Goal: Information Seeking & Learning: Find specific fact

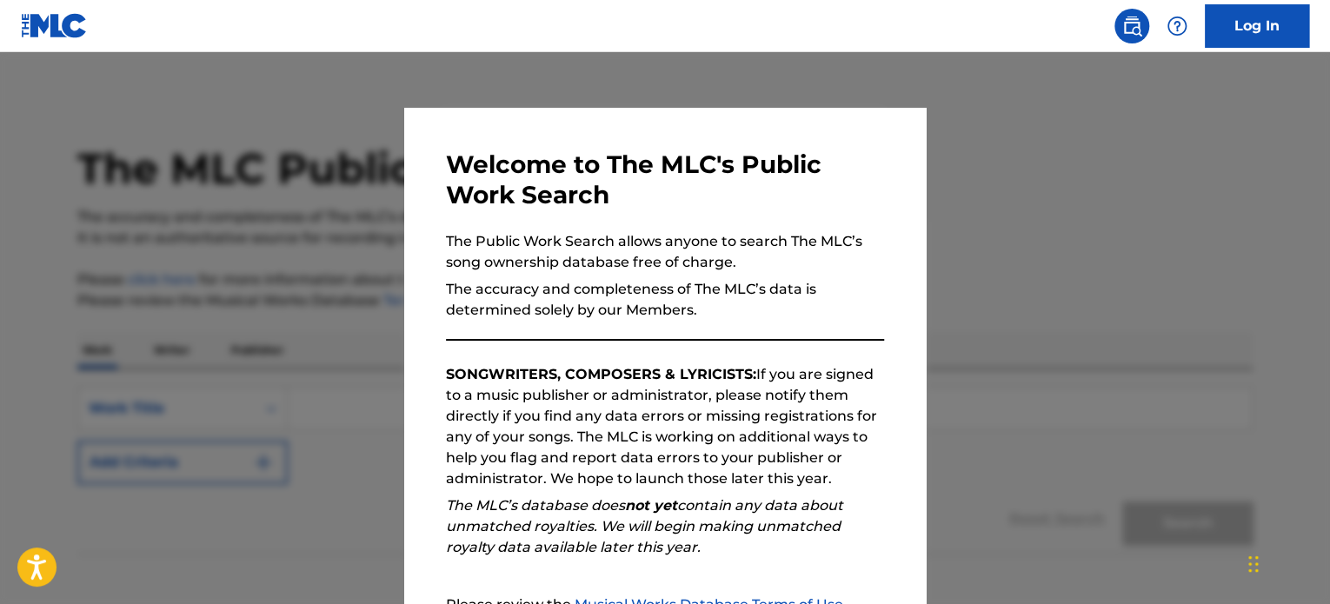
click at [876, 253] on p "The Public Work Search allows anyone to search The MLC’s song ownership databas…" at bounding box center [665, 252] width 438 height 42
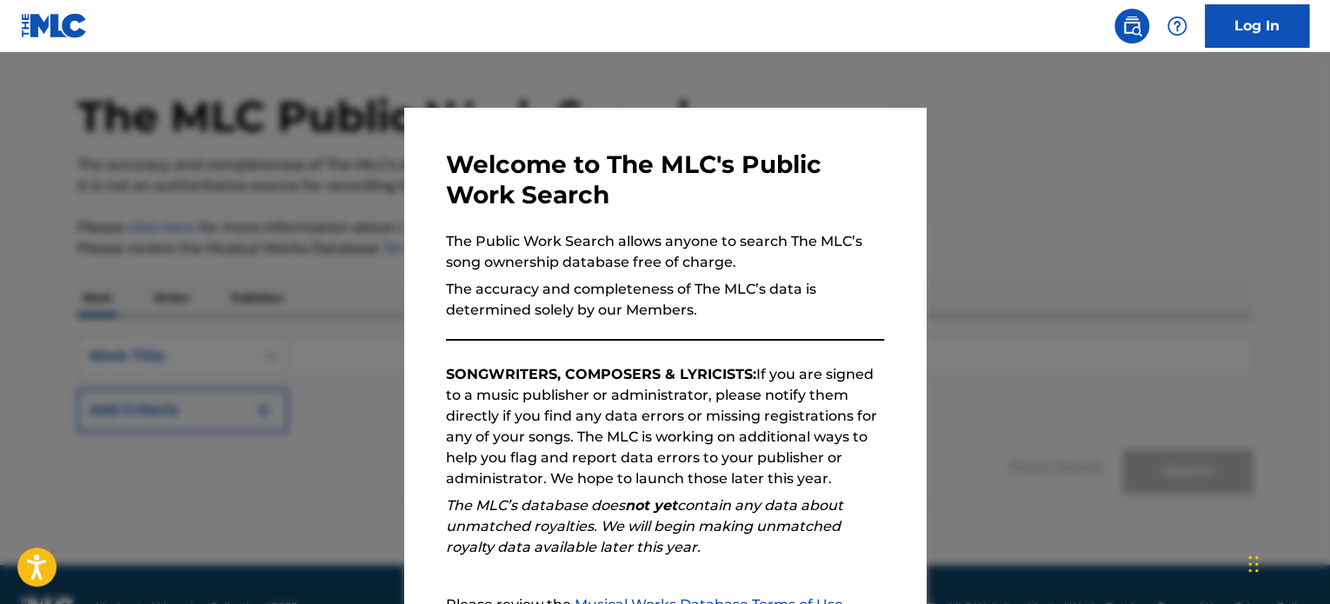
scroll to position [96, 0]
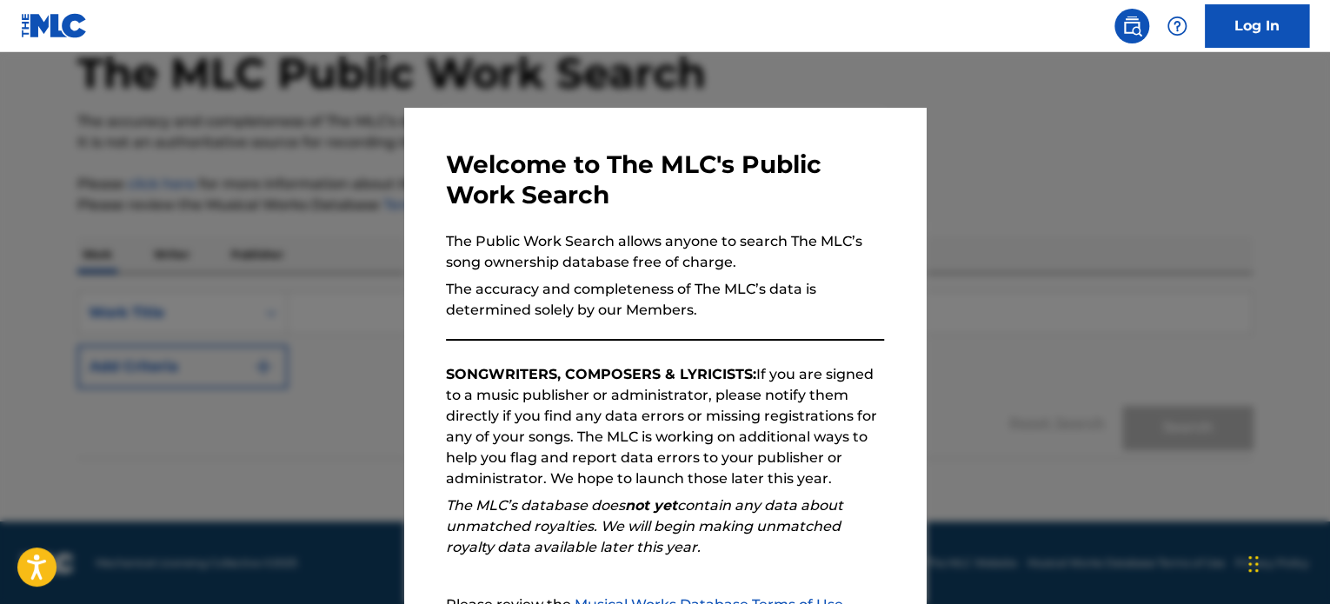
click at [670, 416] on p "SONGWRITERS, COMPOSERS & LYRICISTS: If you are signed to a music publisher or a…" at bounding box center [665, 426] width 438 height 125
click at [826, 181] on h3 "Welcome to The MLC's Public Work Search" at bounding box center [665, 179] width 438 height 61
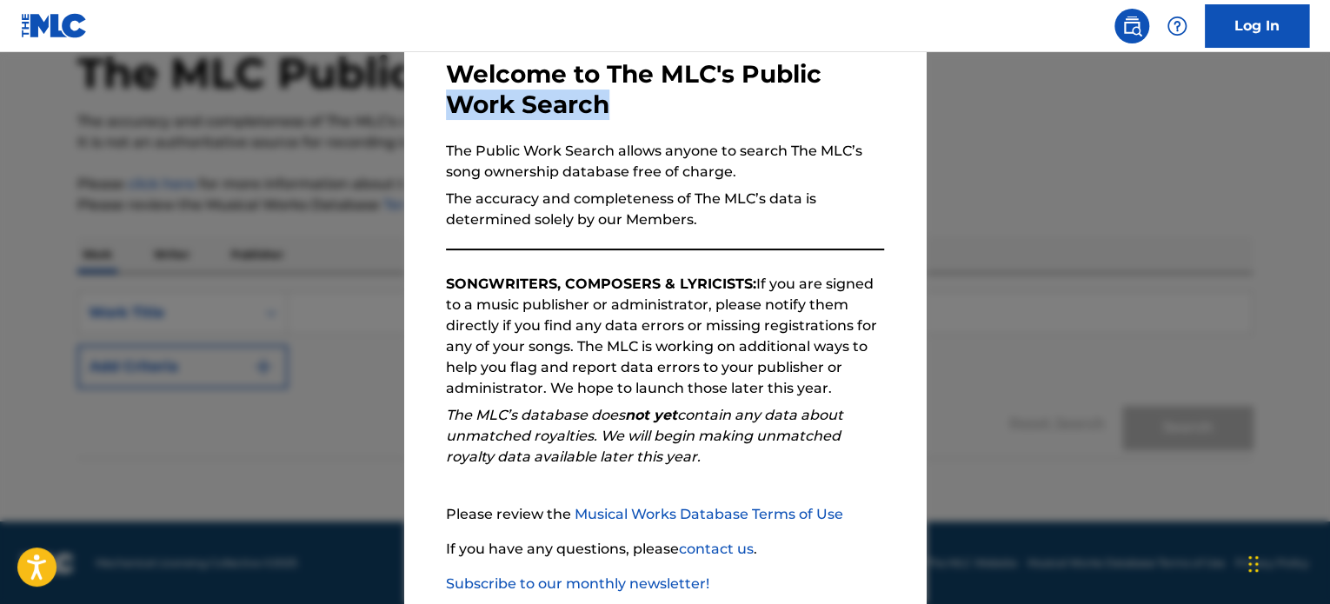
scroll to position [191, 0]
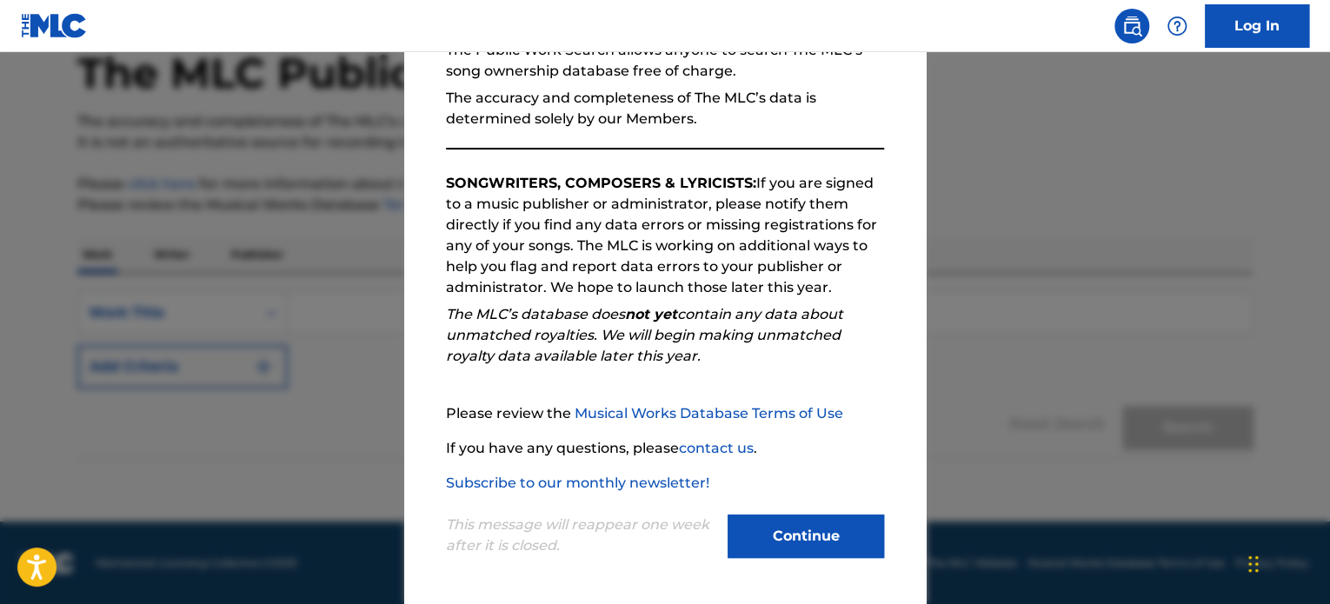
click at [765, 534] on button "Continue" at bounding box center [805, 535] width 156 height 43
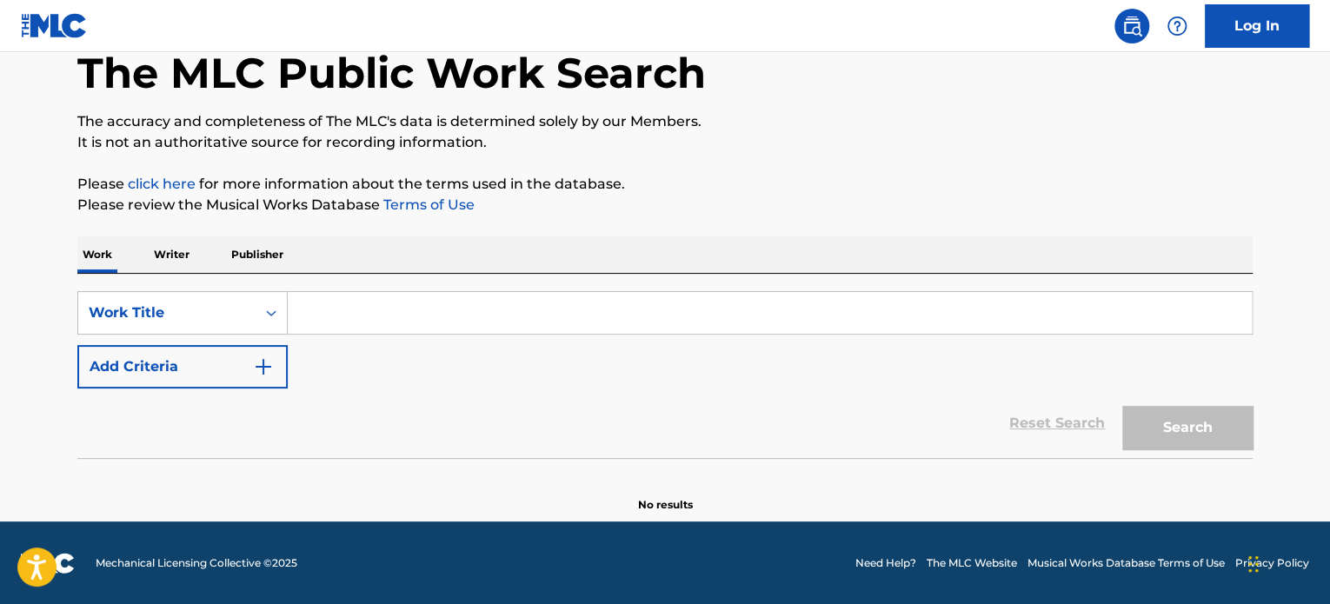
click at [359, 298] on input "Search Form" at bounding box center [770, 313] width 964 height 42
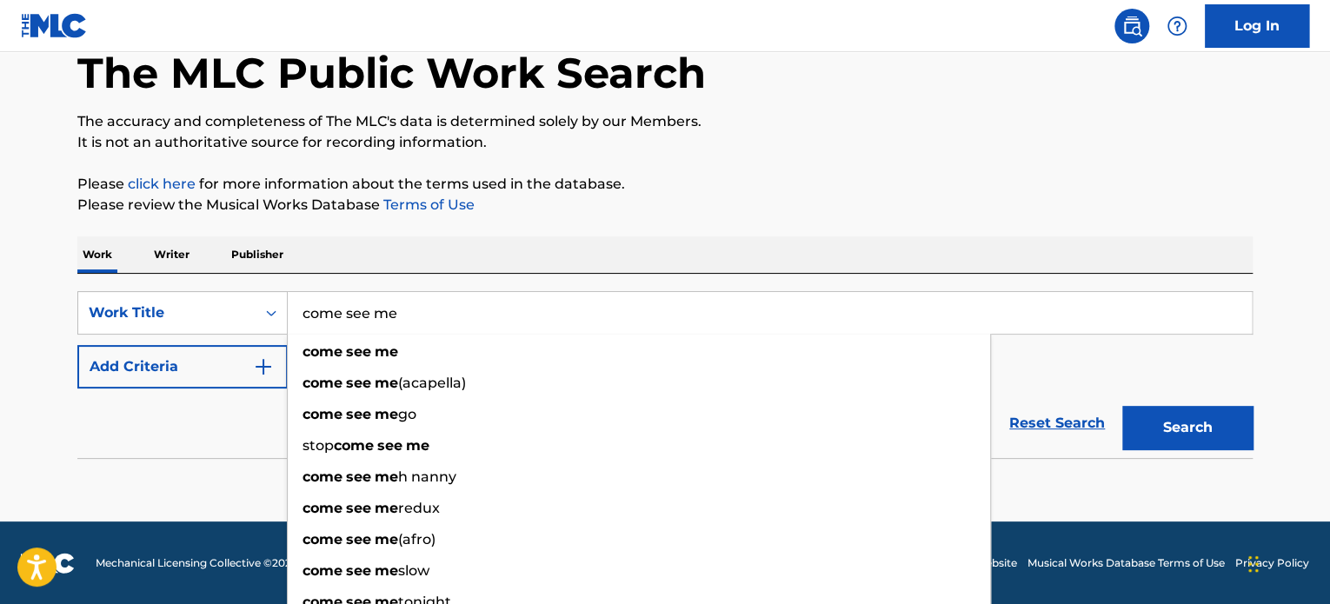
type input "come see me"
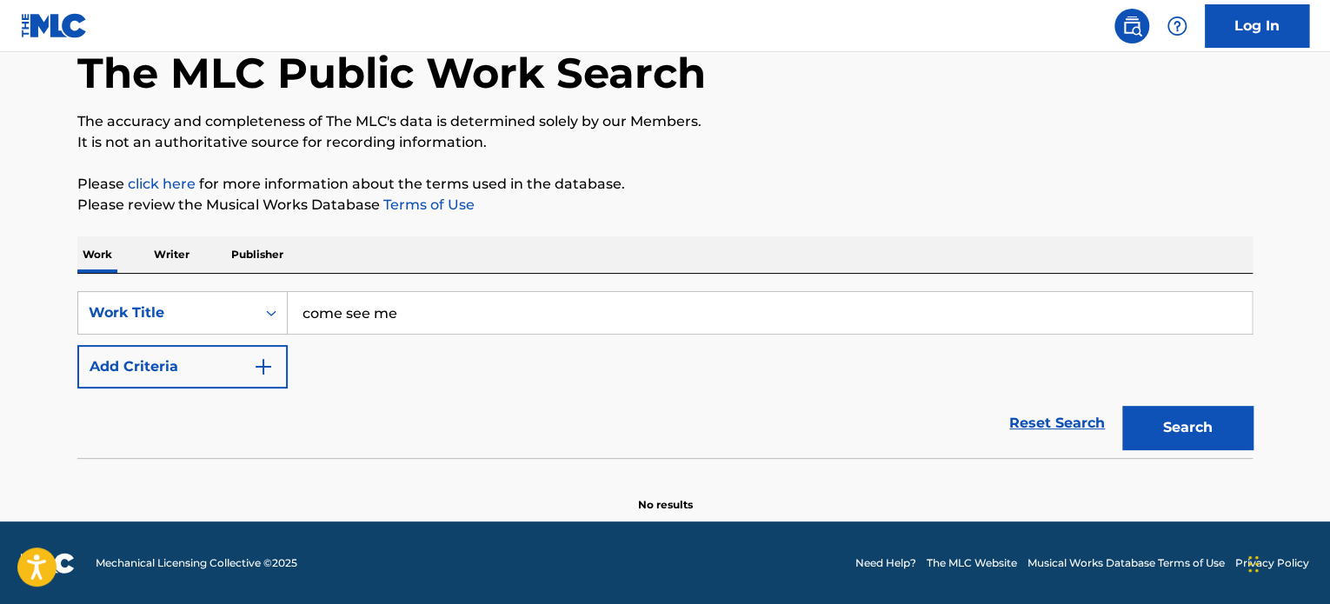
click at [211, 364] on button "Add Criteria" at bounding box center [182, 366] width 210 height 43
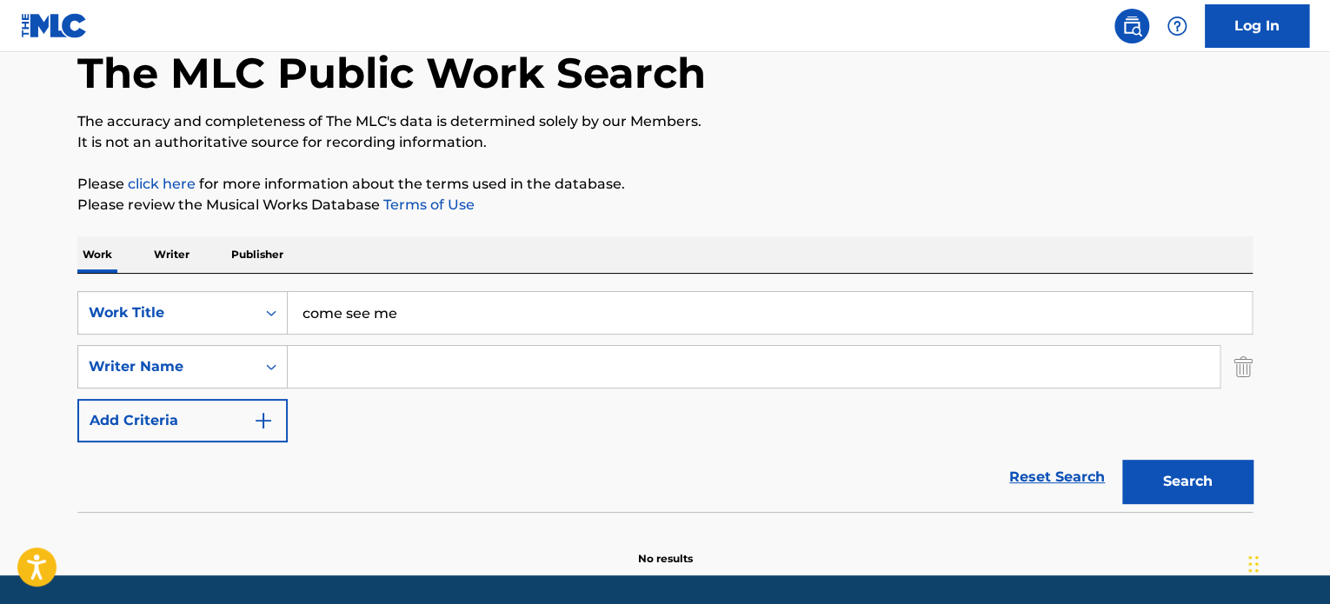
click at [381, 362] on input "Search Form" at bounding box center [754, 367] width 932 height 42
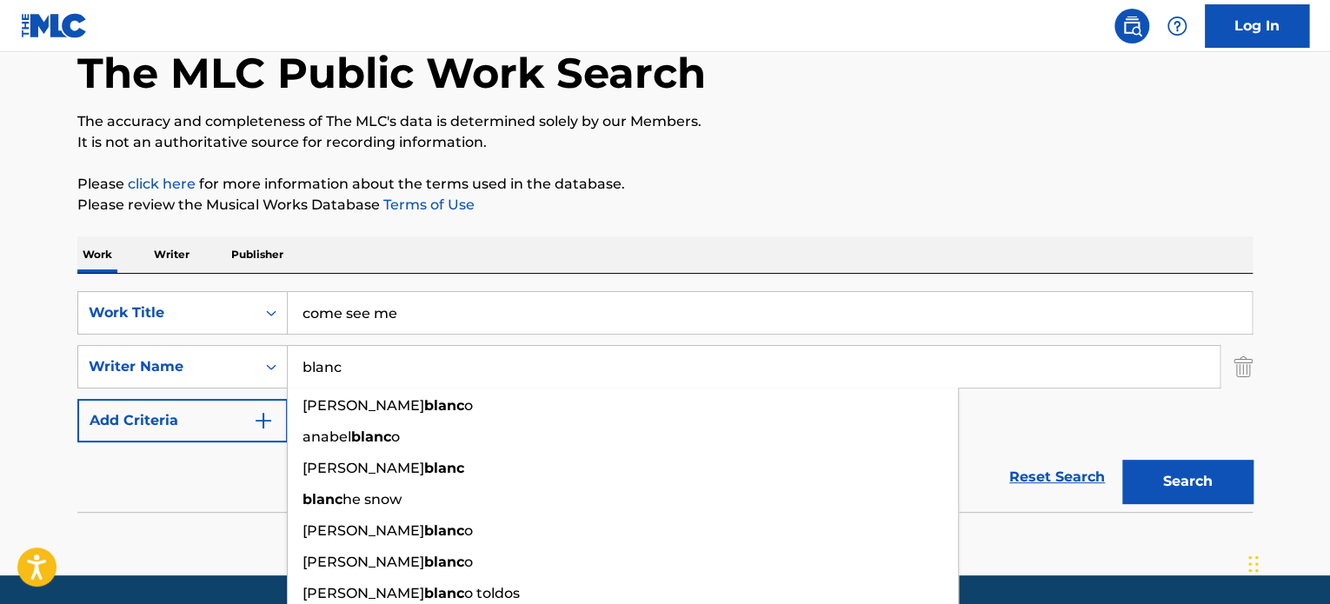
type input "blanc"
click at [1122, 460] on button "Search" at bounding box center [1187, 481] width 130 height 43
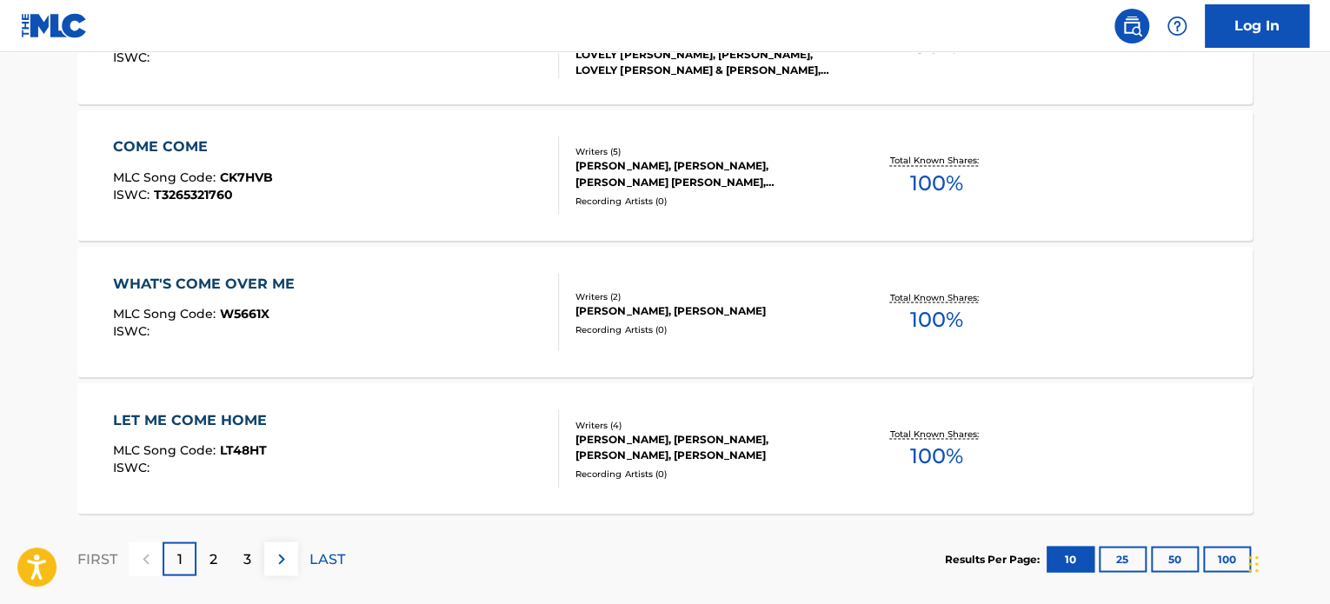
scroll to position [1573, 0]
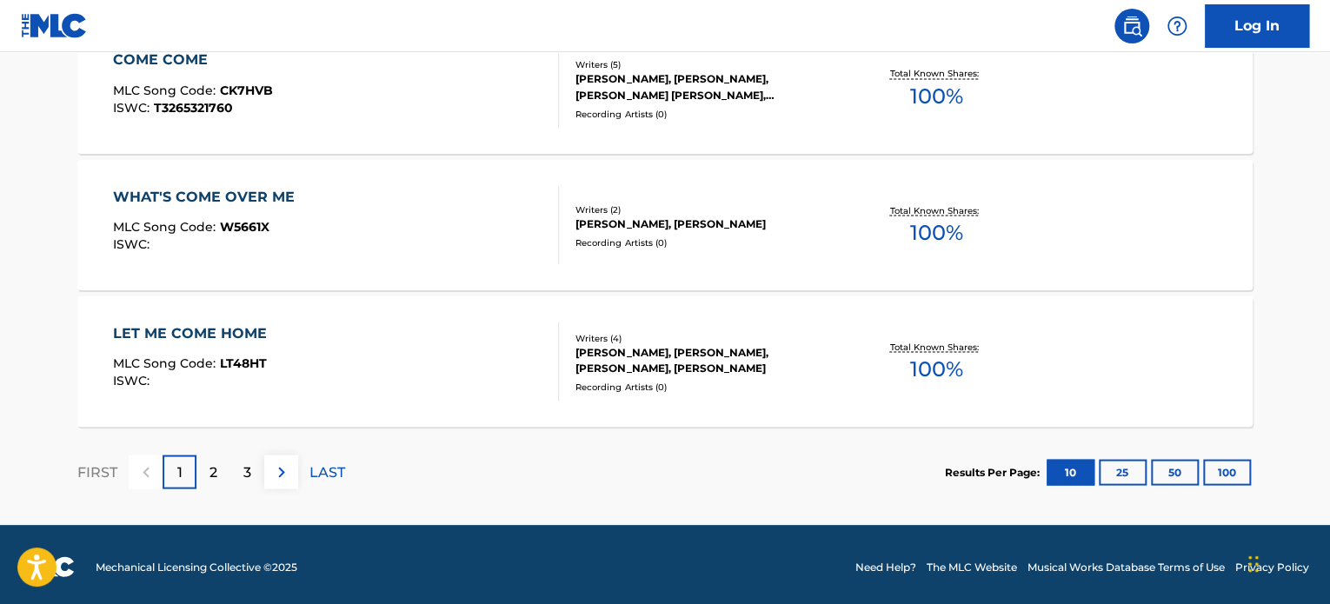
click at [207, 464] on div "2" at bounding box center [213, 471] width 34 height 34
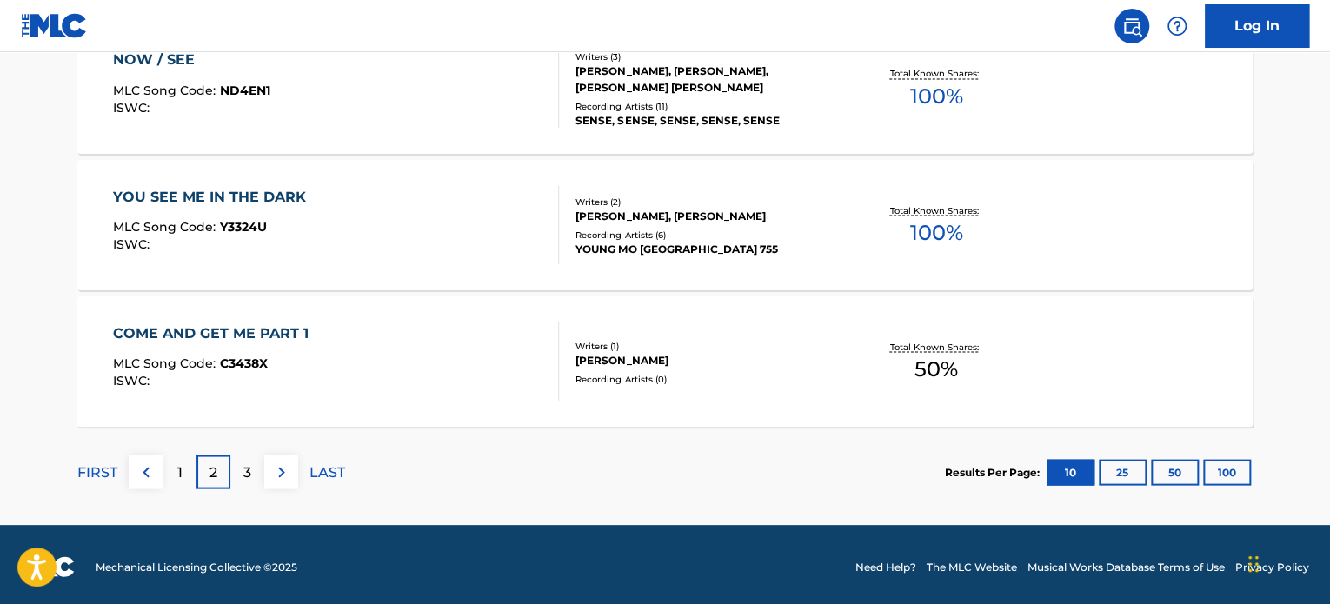
click at [181, 465] on p "1" at bounding box center [179, 471] width 5 height 21
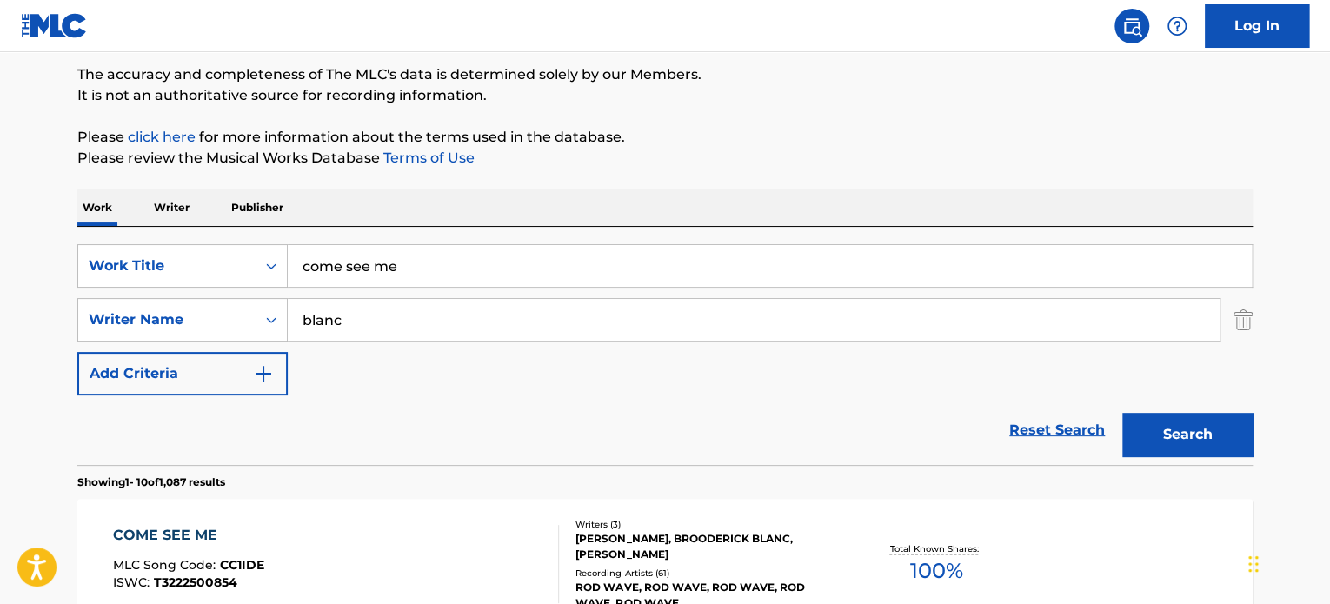
scroll to position [96, 0]
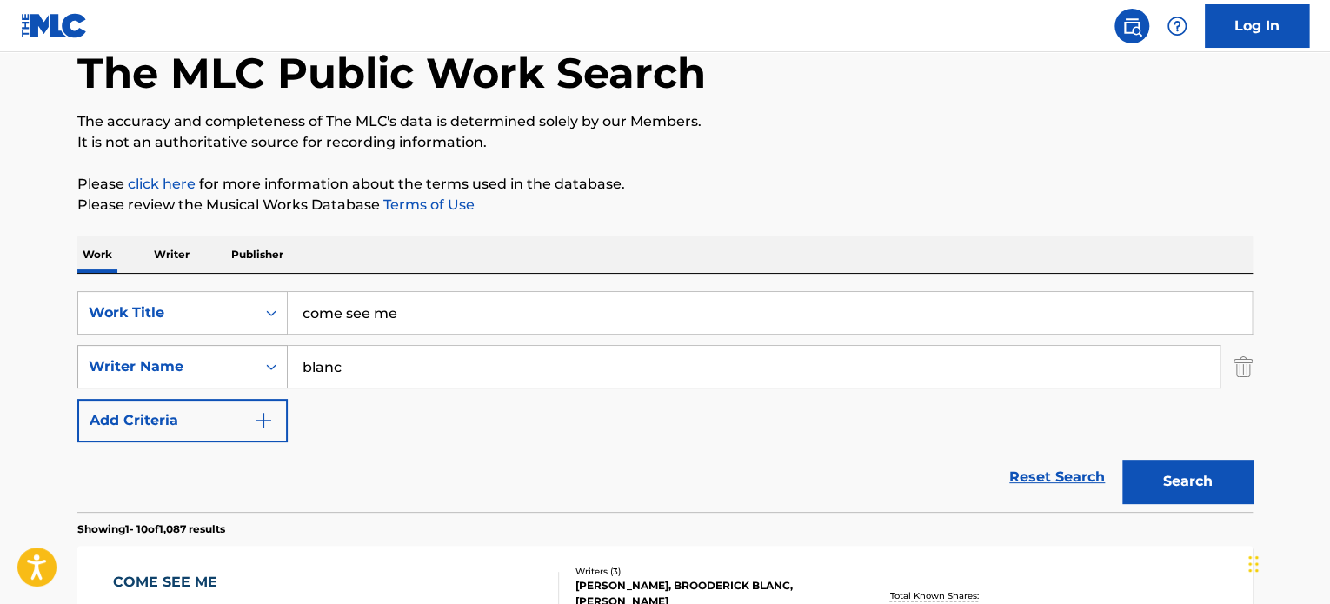
click at [255, 360] on div "Search Form" at bounding box center [270, 366] width 31 height 31
click at [407, 407] on div "SearchWithCriteria8847e031-ce45-4d65-abf8-b0b7ac220ce2 Work Title come see me S…" at bounding box center [664, 366] width 1175 height 151
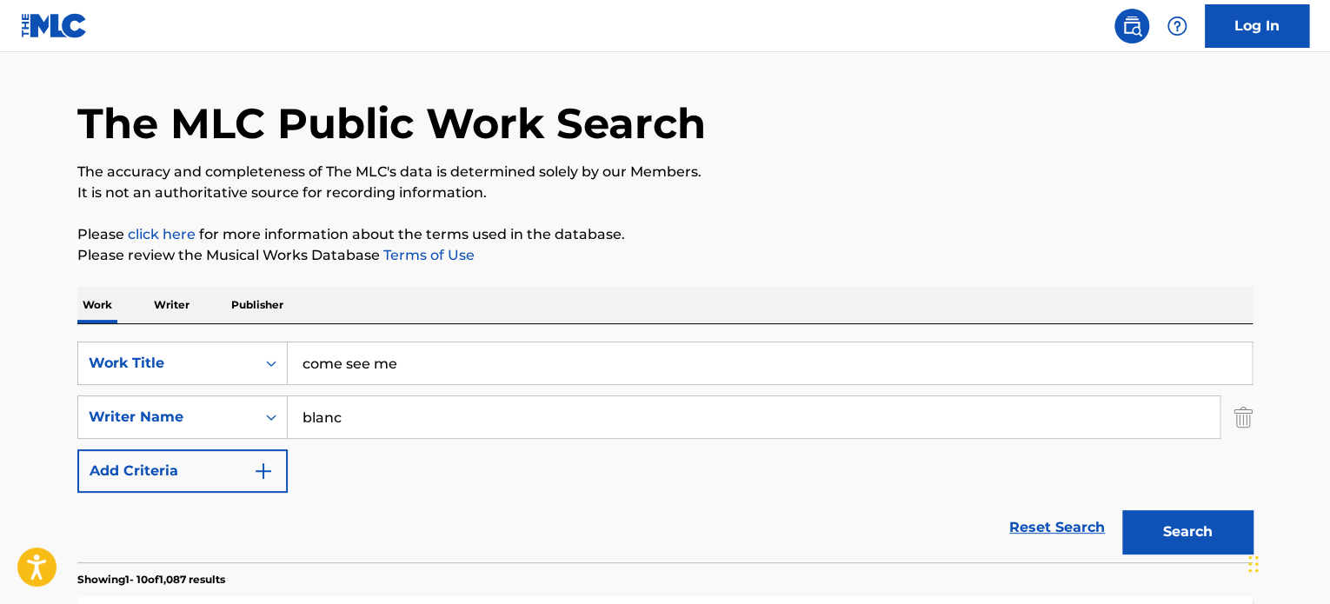
scroll to position [0, 0]
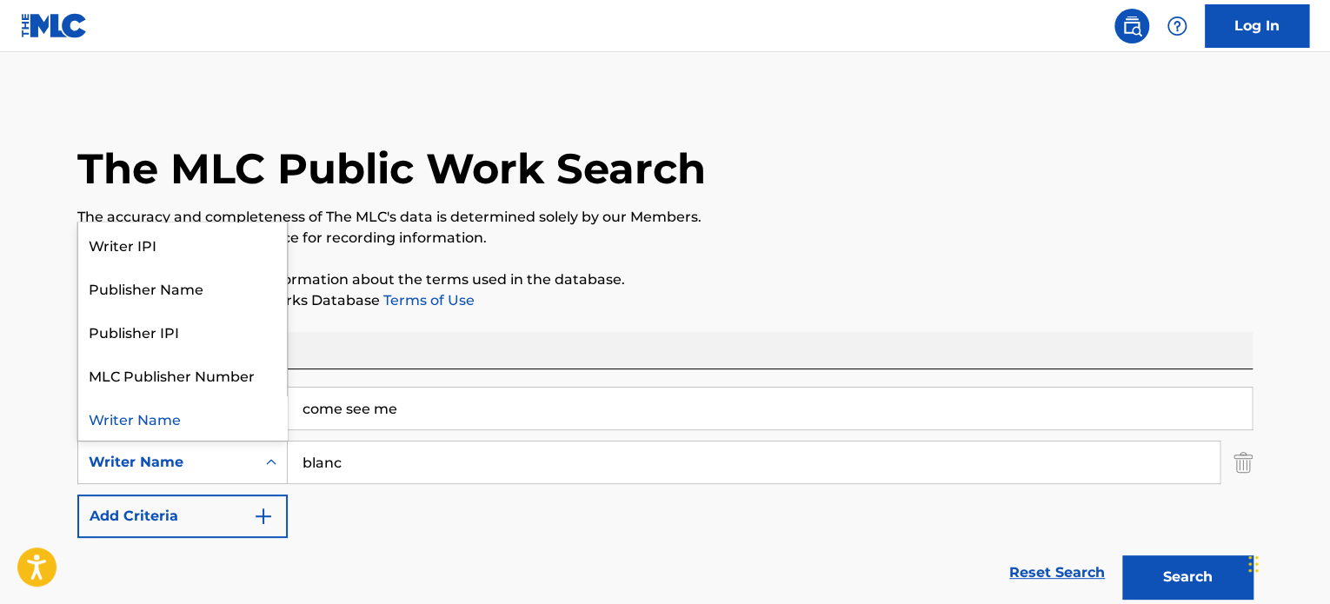
click at [259, 453] on div "Search Form" at bounding box center [270, 462] width 31 height 31
click at [249, 303] on div "Publisher Name" at bounding box center [182, 287] width 209 height 43
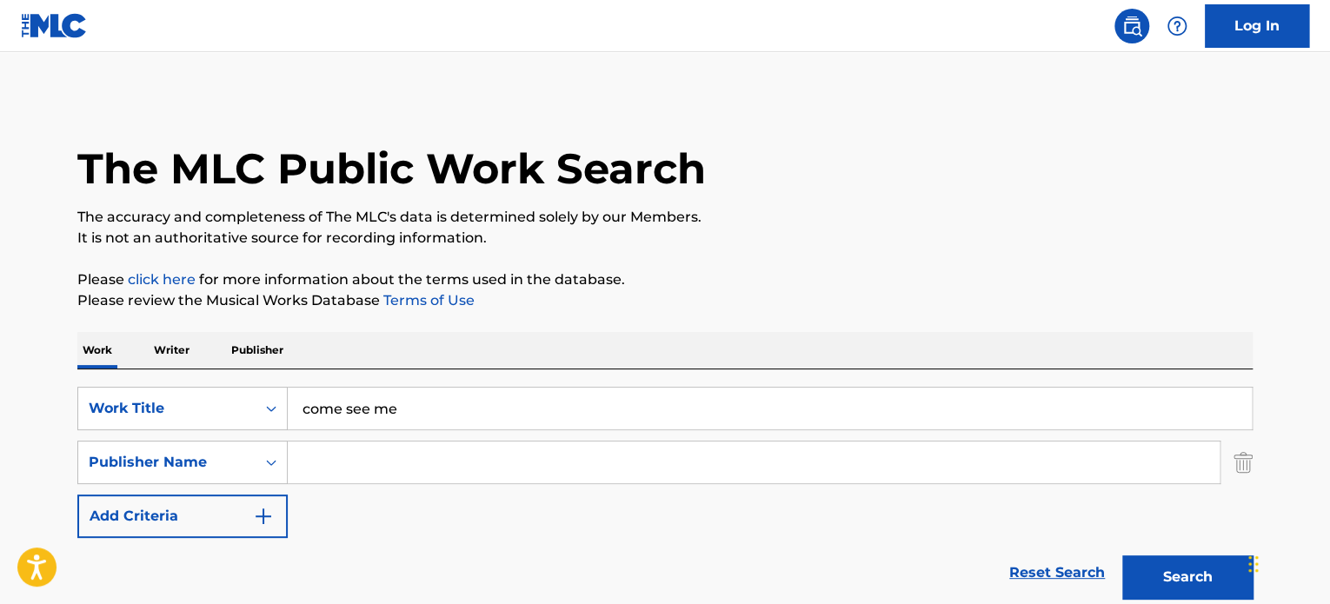
click at [360, 460] on input "Search Form" at bounding box center [754, 462] width 932 height 42
type input "s"
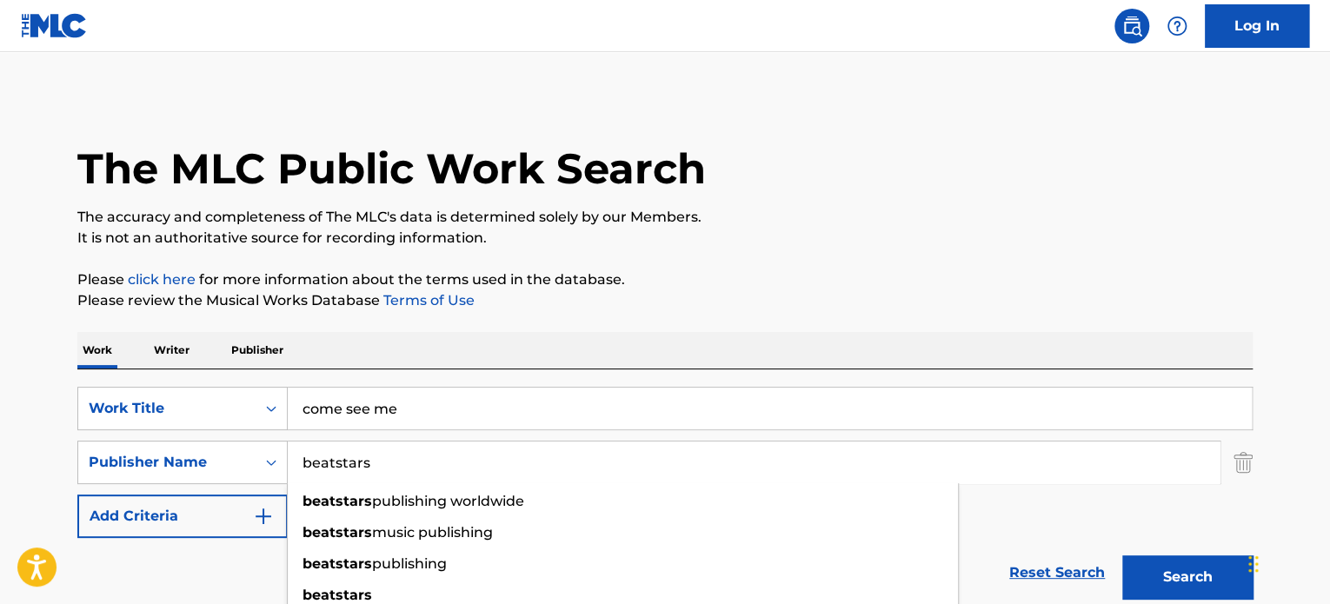
type input "beatstars"
click at [1122, 555] on button "Search" at bounding box center [1187, 576] width 130 height 43
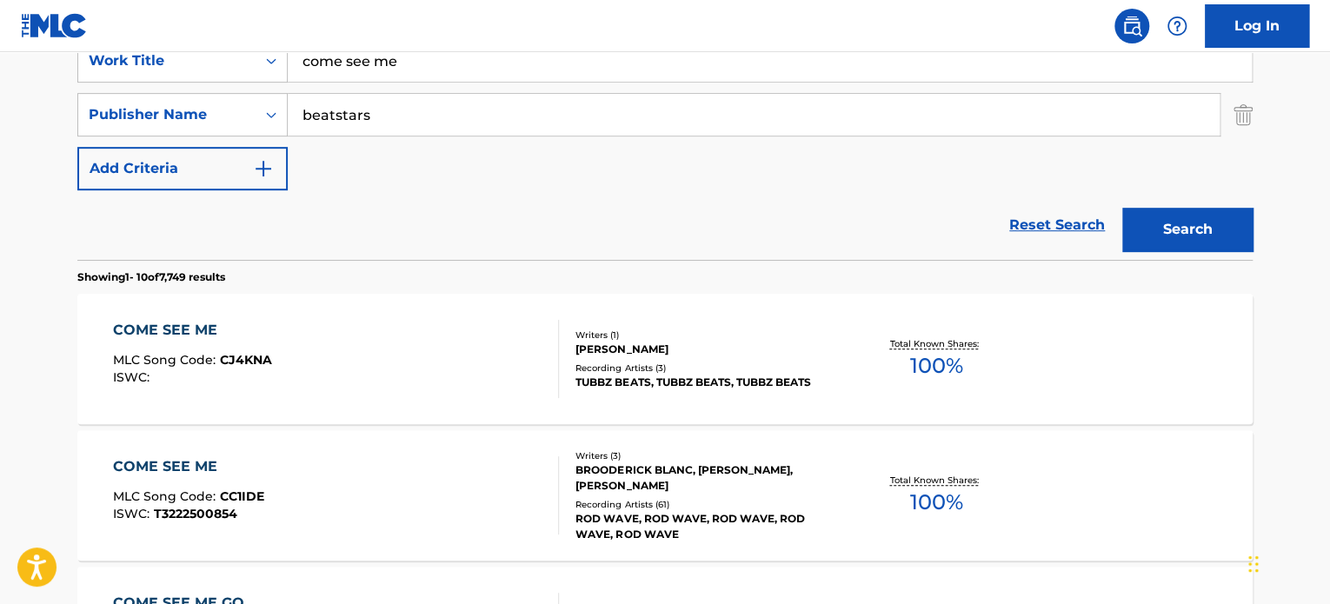
scroll to position [87, 0]
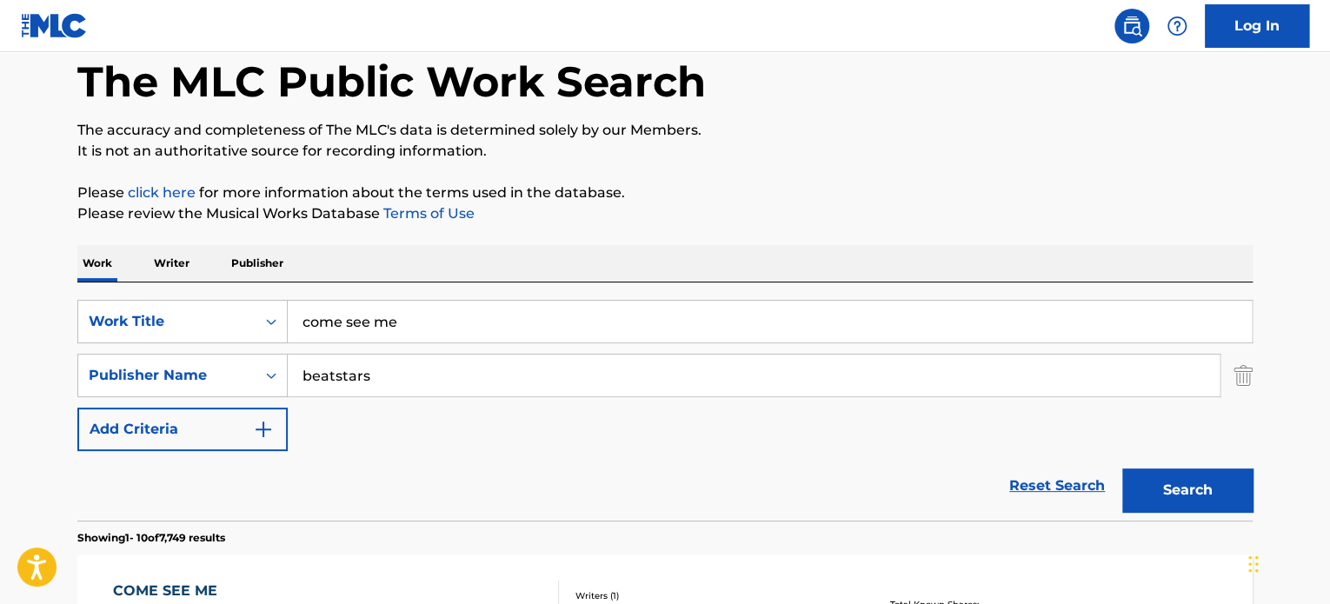
click at [248, 416] on button "Add Criteria" at bounding box center [182, 429] width 210 height 43
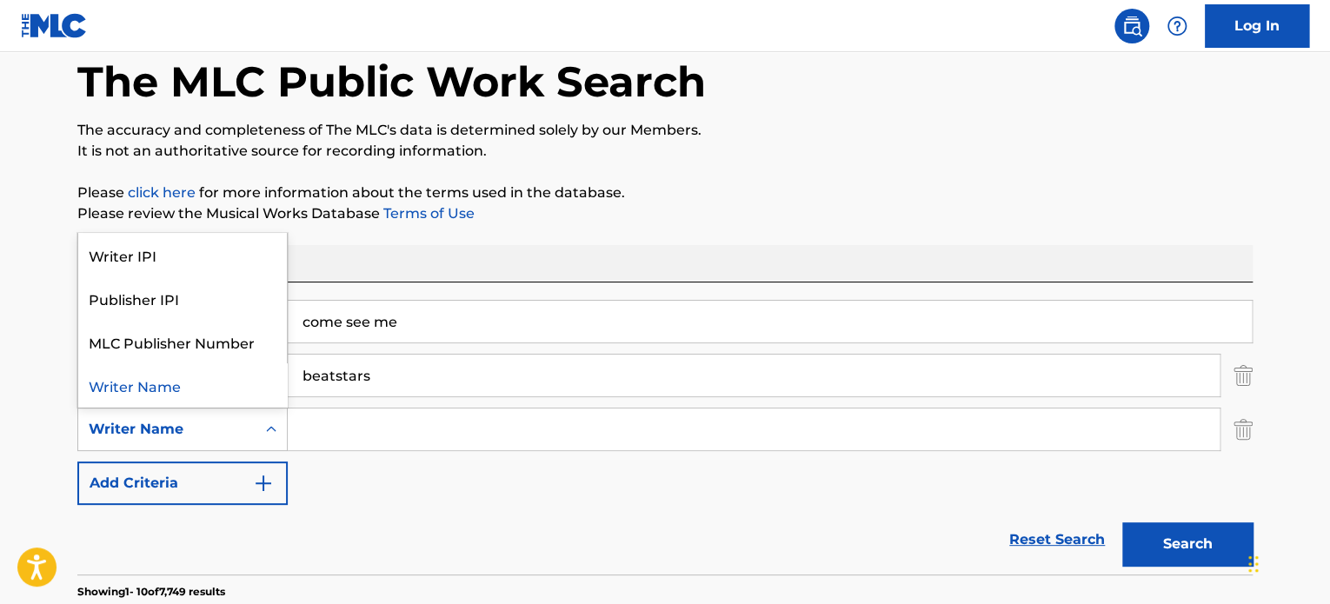
click at [250, 439] on div "Writer Name" at bounding box center [166, 429] width 177 height 33
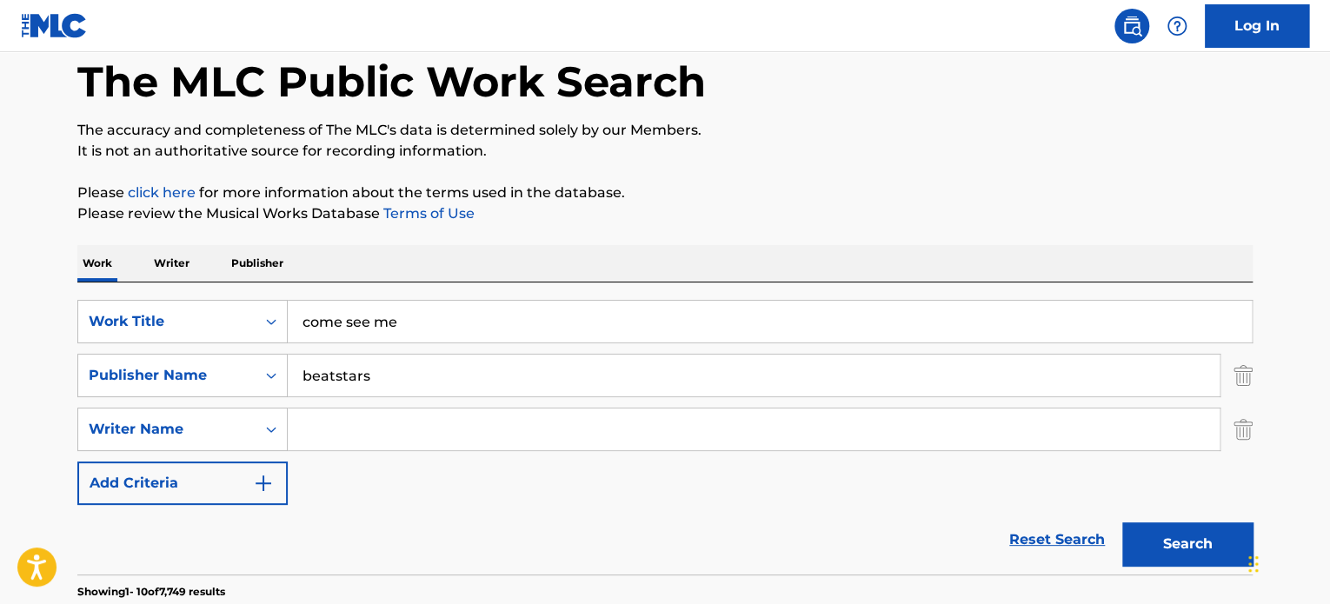
click at [467, 257] on div "Work Writer Publisher" at bounding box center [664, 263] width 1175 height 36
click at [430, 366] on input "beatstars" at bounding box center [754, 376] width 932 height 42
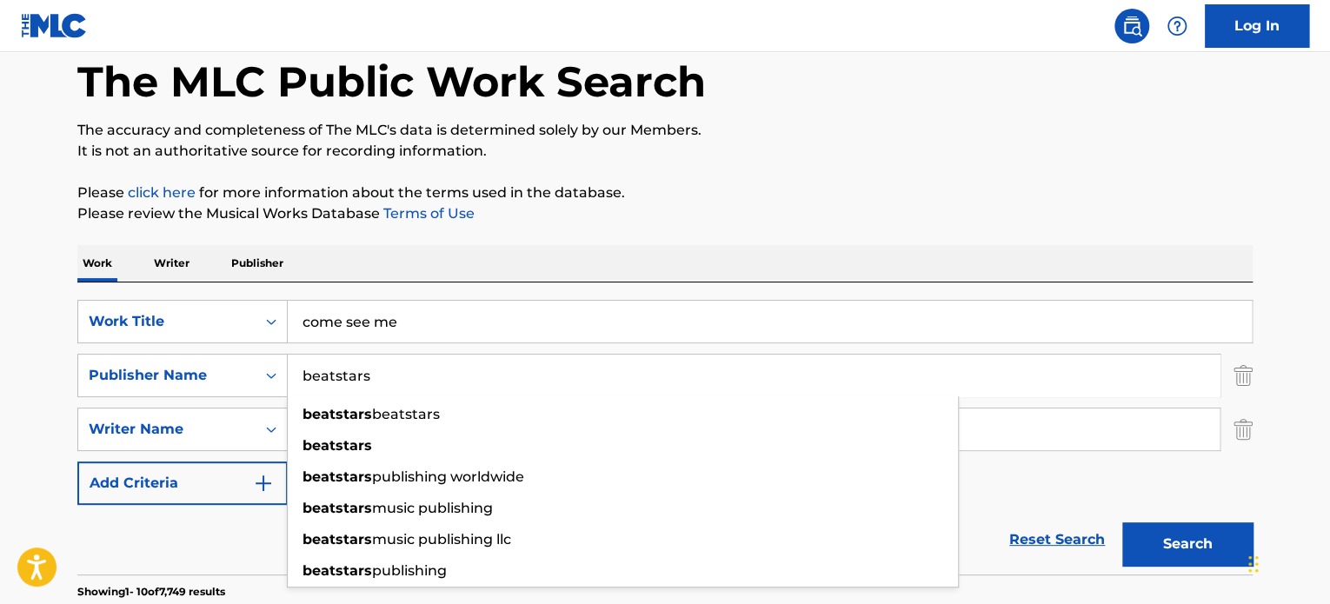
click at [410, 386] on input "beatstars" at bounding box center [754, 376] width 932 height 42
click at [218, 375] on div "Publisher Name" at bounding box center [167, 375] width 156 height 21
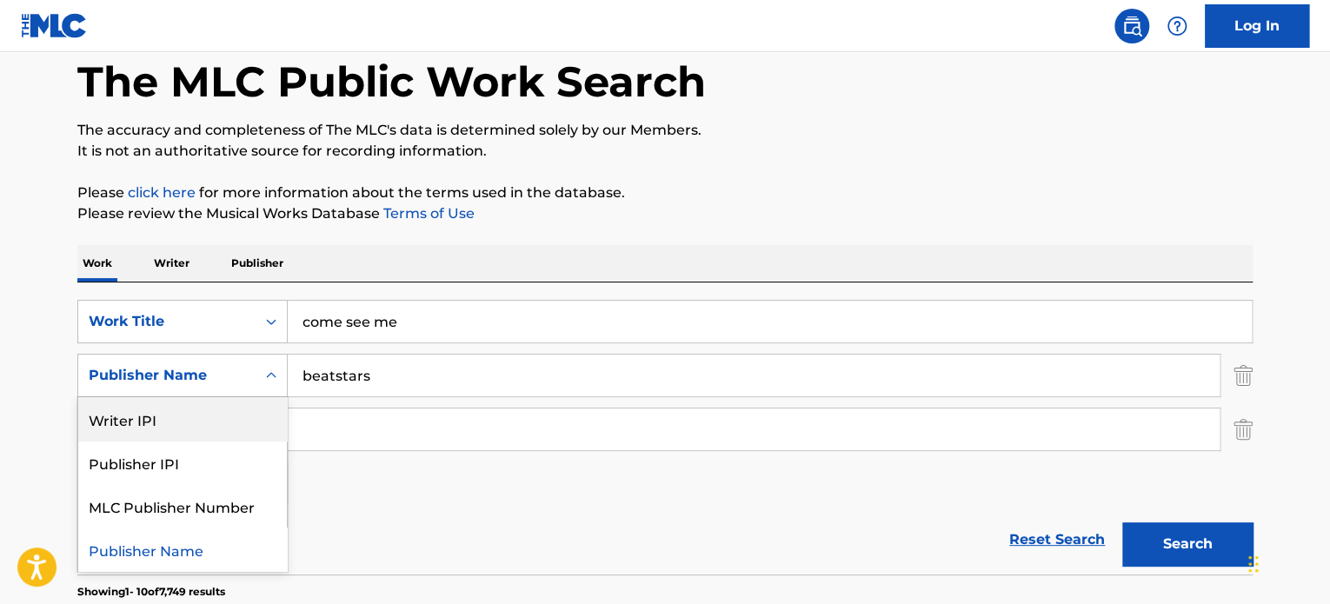
click at [197, 416] on div "Writer IPI" at bounding box center [182, 418] width 209 height 43
click at [241, 374] on div "Writer IPI" at bounding box center [167, 375] width 156 height 21
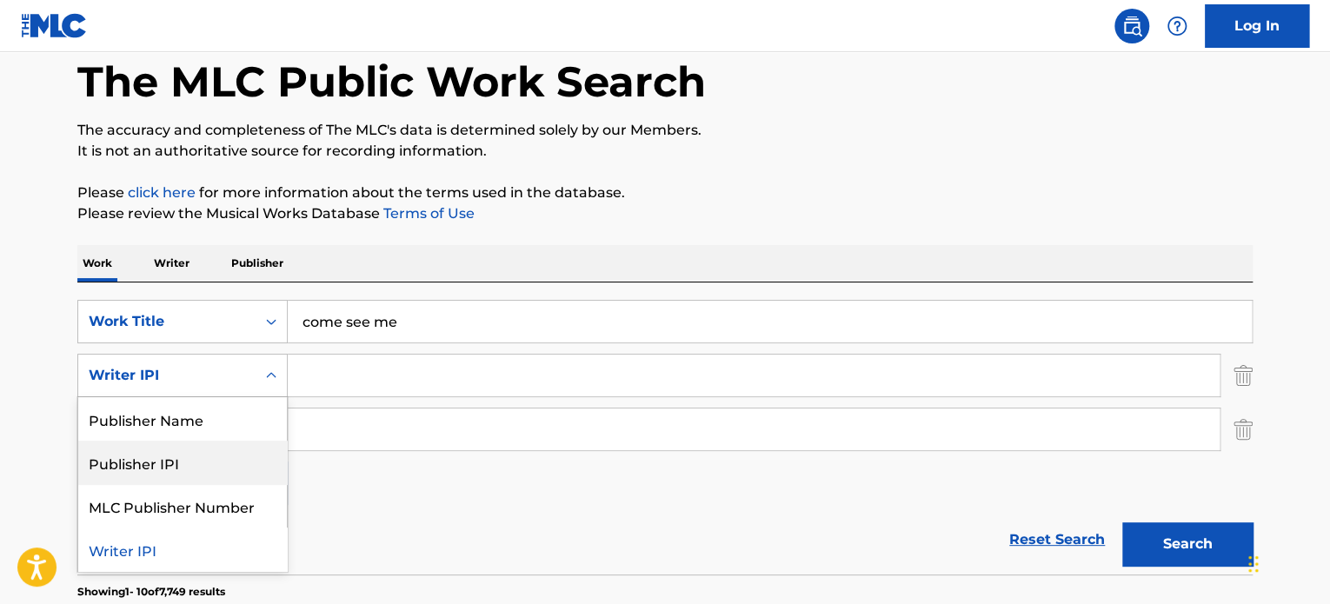
click at [222, 459] on div "Publisher IPI" at bounding box center [182, 462] width 209 height 43
click at [258, 380] on div "Search Form" at bounding box center [270, 375] width 31 height 31
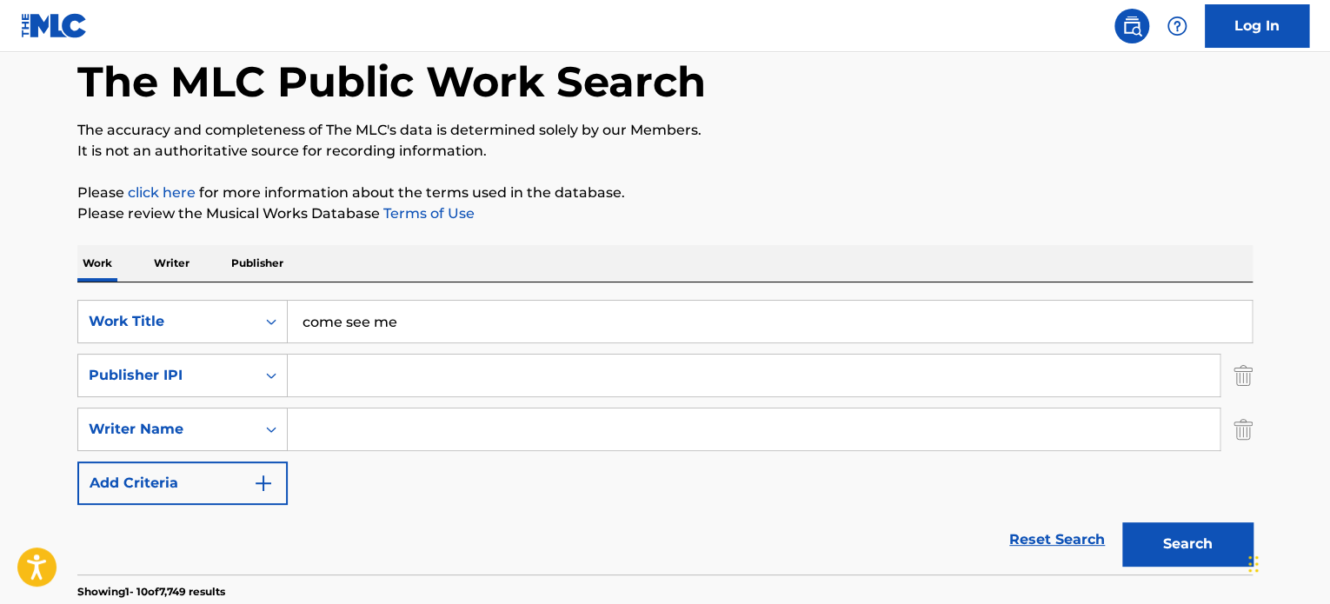
click at [351, 479] on div "SearchWithCriteria8847e031-ce45-4d65-abf8-b0b7ac220ce2 Work Title come see me S…" at bounding box center [664, 402] width 1175 height 205
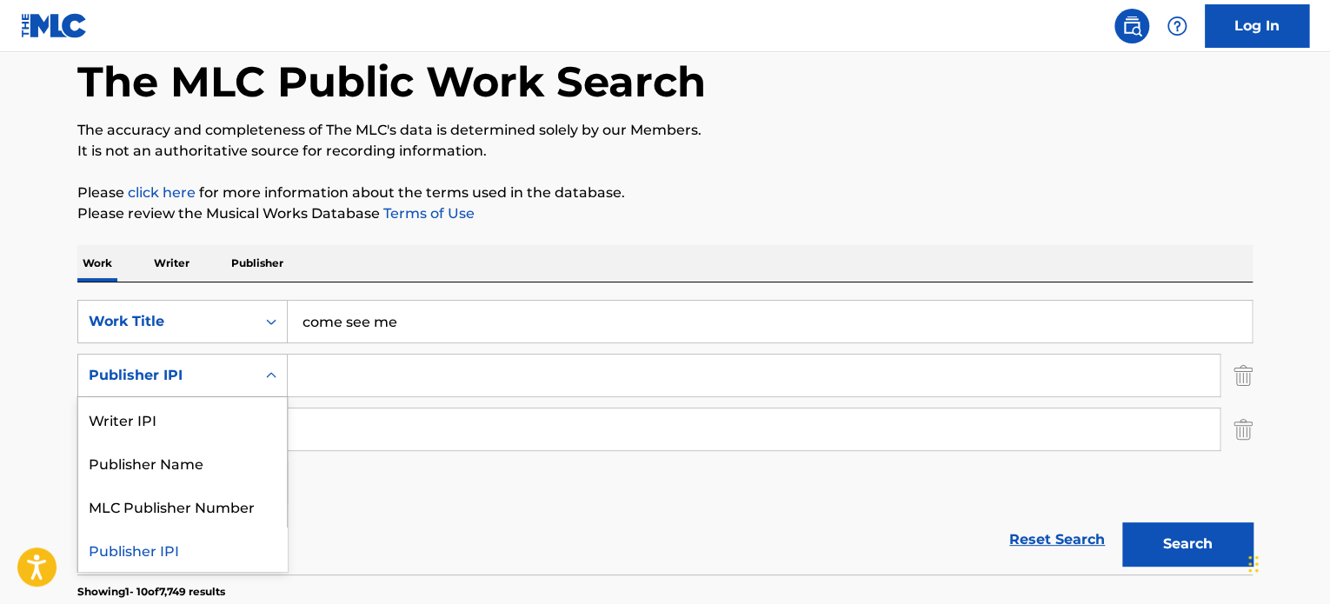
click at [264, 387] on div "Search Form" at bounding box center [270, 375] width 31 height 31
click at [385, 473] on div "SearchWithCriteria8847e031-ce45-4d65-abf8-b0b7ac220ce2 Work Title come see me S…" at bounding box center [664, 402] width 1175 height 205
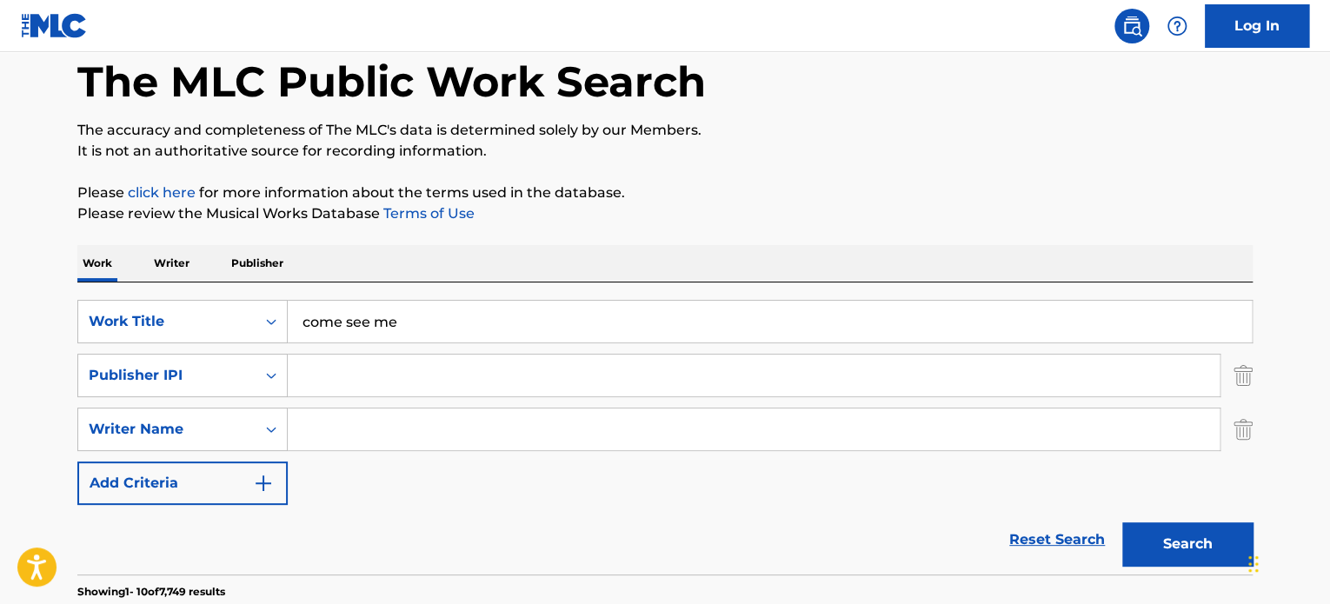
click at [1249, 376] on img "Search Form" at bounding box center [1242, 375] width 19 height 43
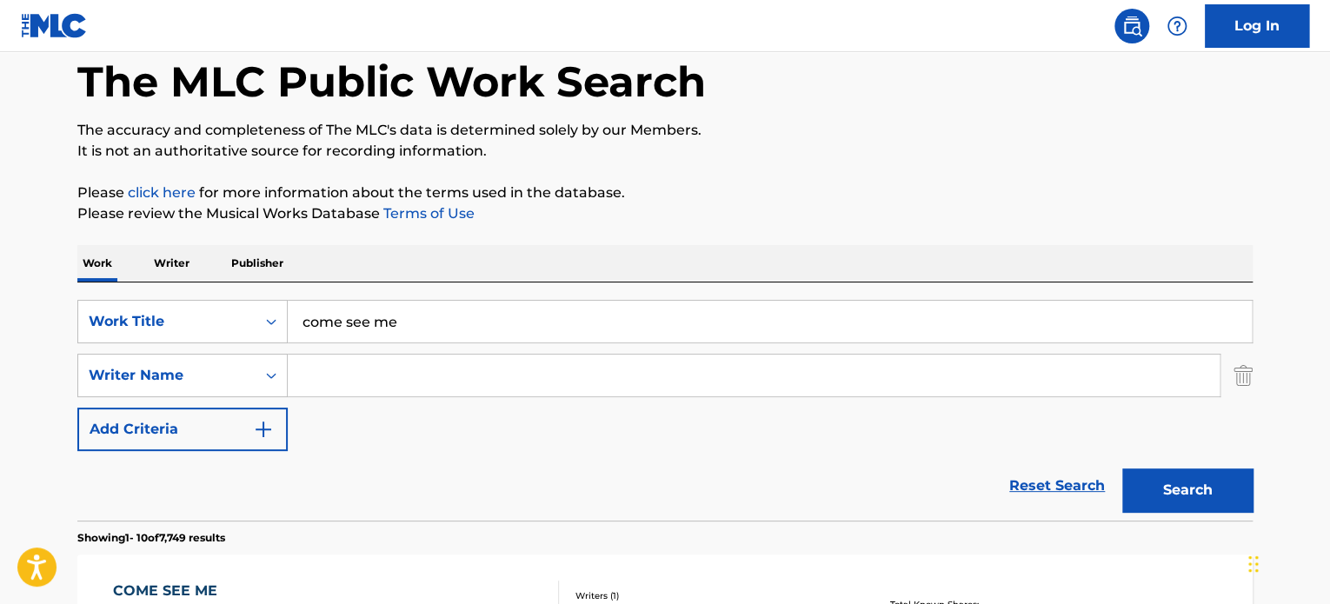
click at [605, 379] on input "Search Form" at bounding box center [754, 376] width 932 height 42
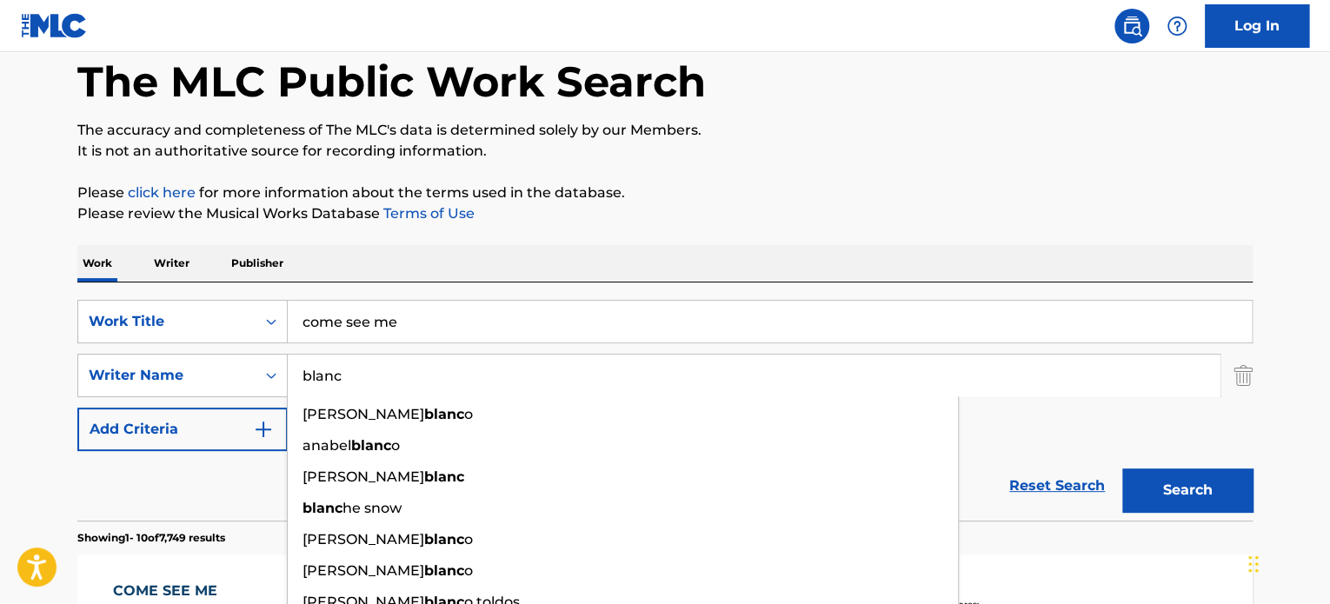
type input "blanc"
click at [1122, 468] on button "Search" at bounding box center [1187, 489] width 130 height 43
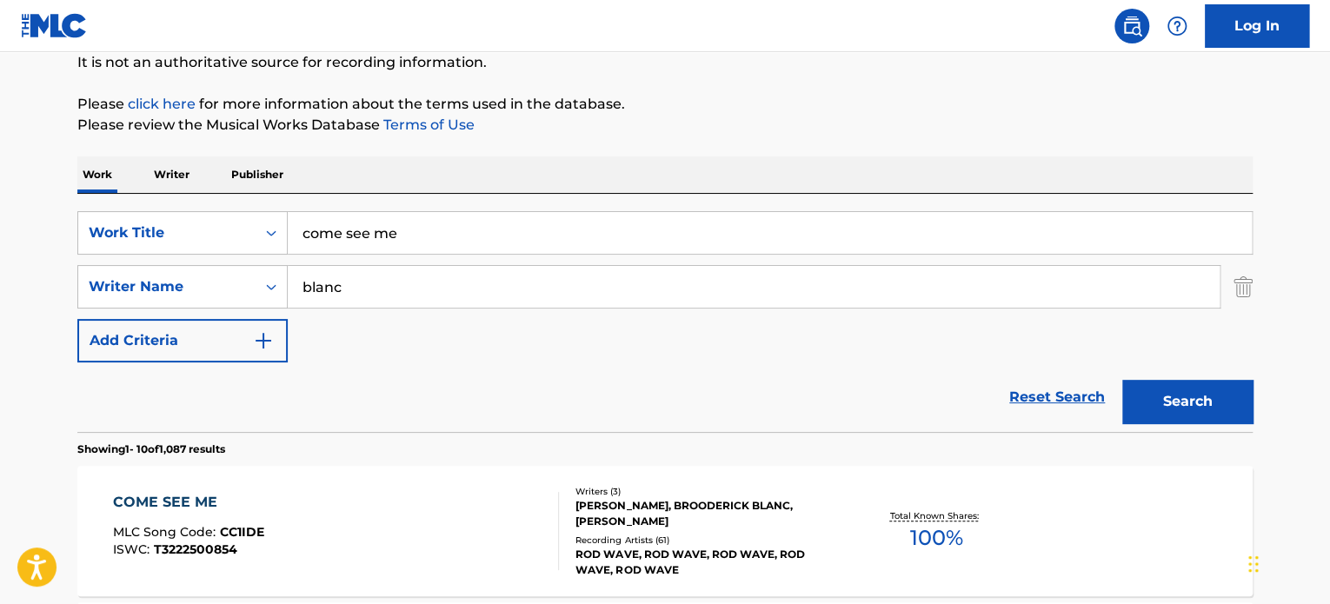
scroll to position [348, 0]
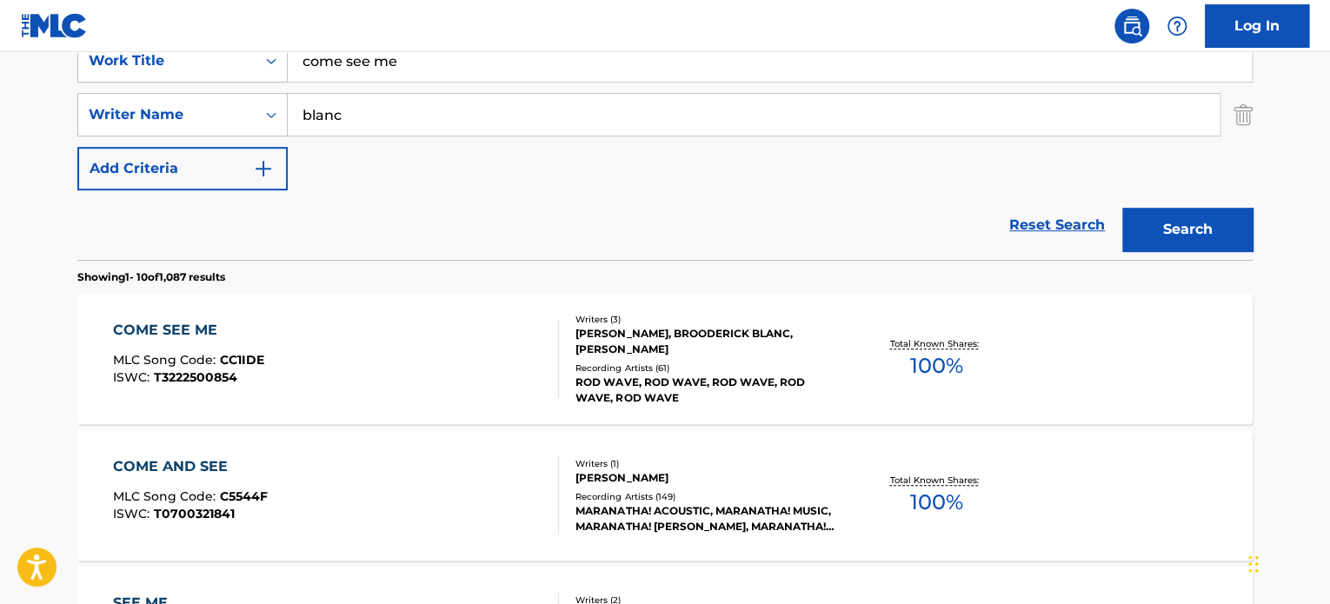
click at [550, 339] on div at bounding box center [551, 359] width 14 height 78
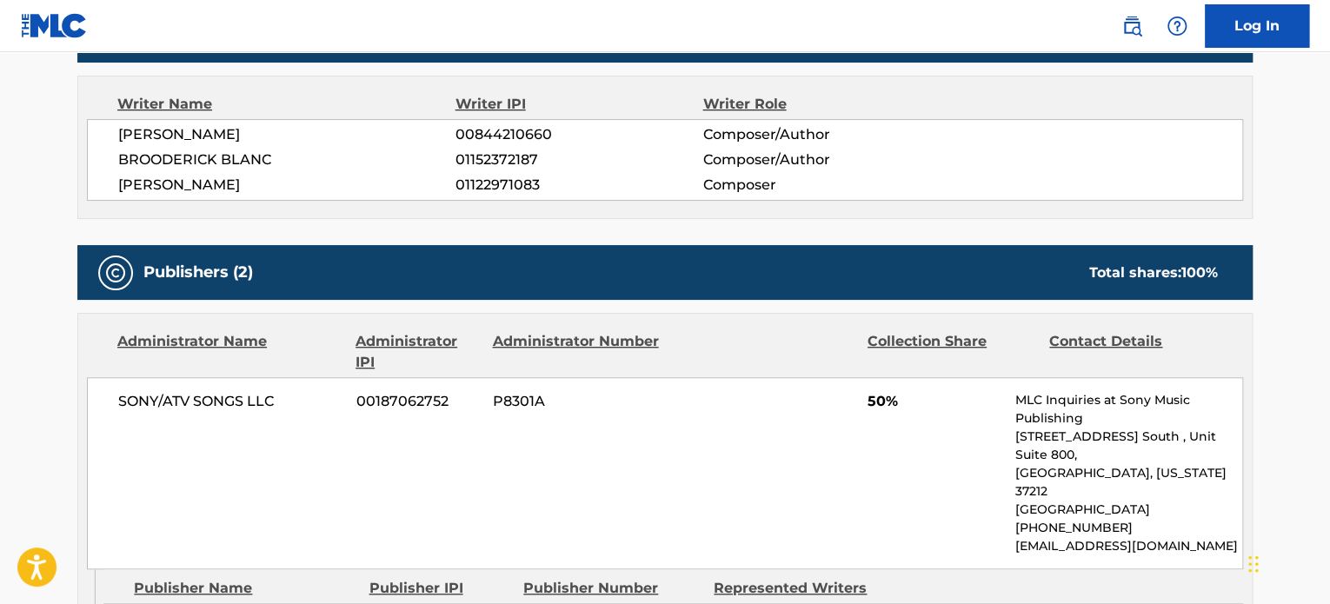
scroll to position [501, 0]
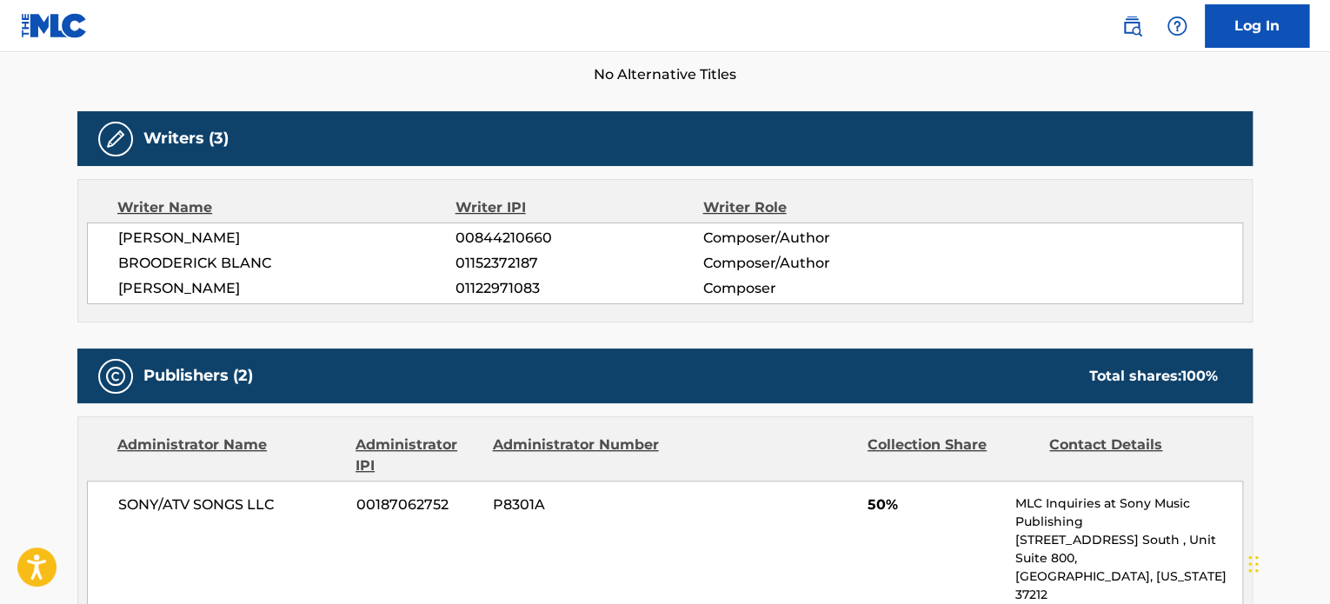
click at [519, 269] on span "01152372187" at bounding box center [578, 263] width 247 height 21
copy span "01152372187"
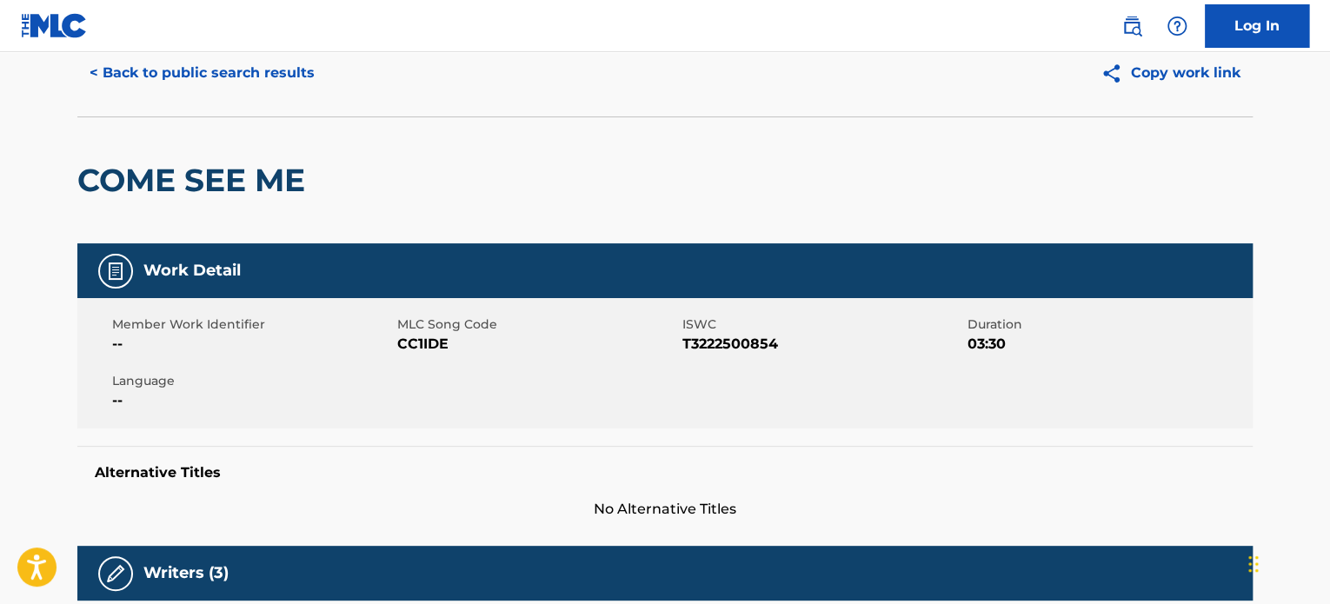
click at [210, 74] on button "< Back to public search results" at bounding box center [201, 72] width 249 height 43
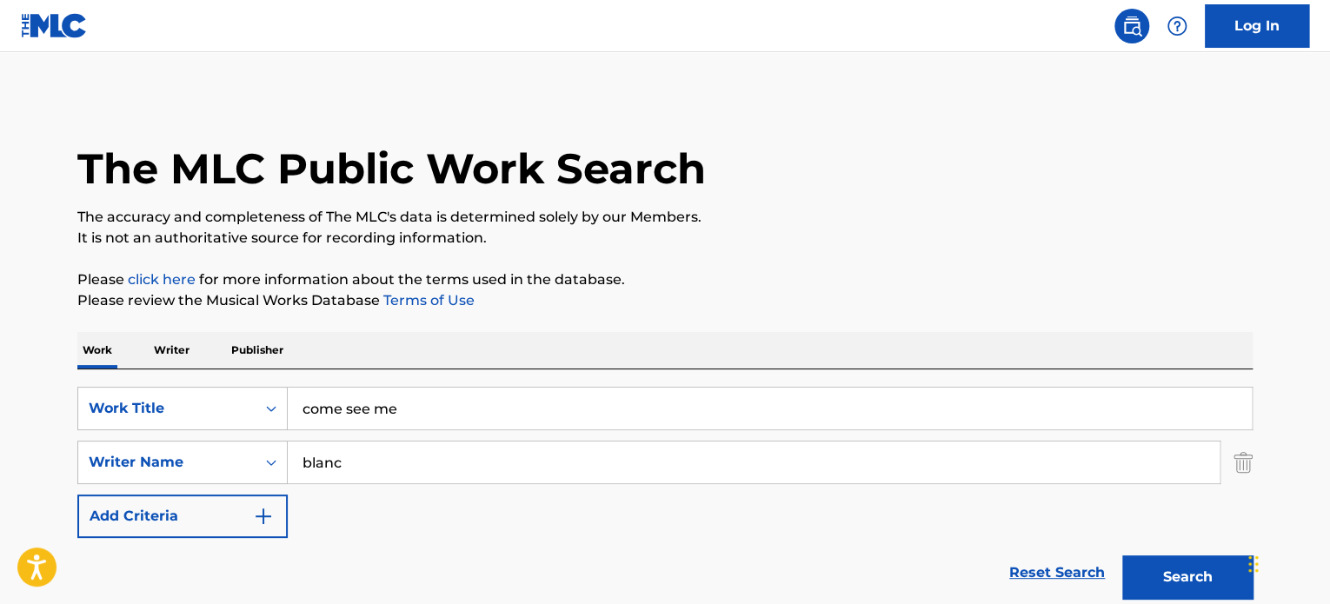
click at [1244, 457] on img "Search Form" at bounding box center [1242, 462] width 19 height 43
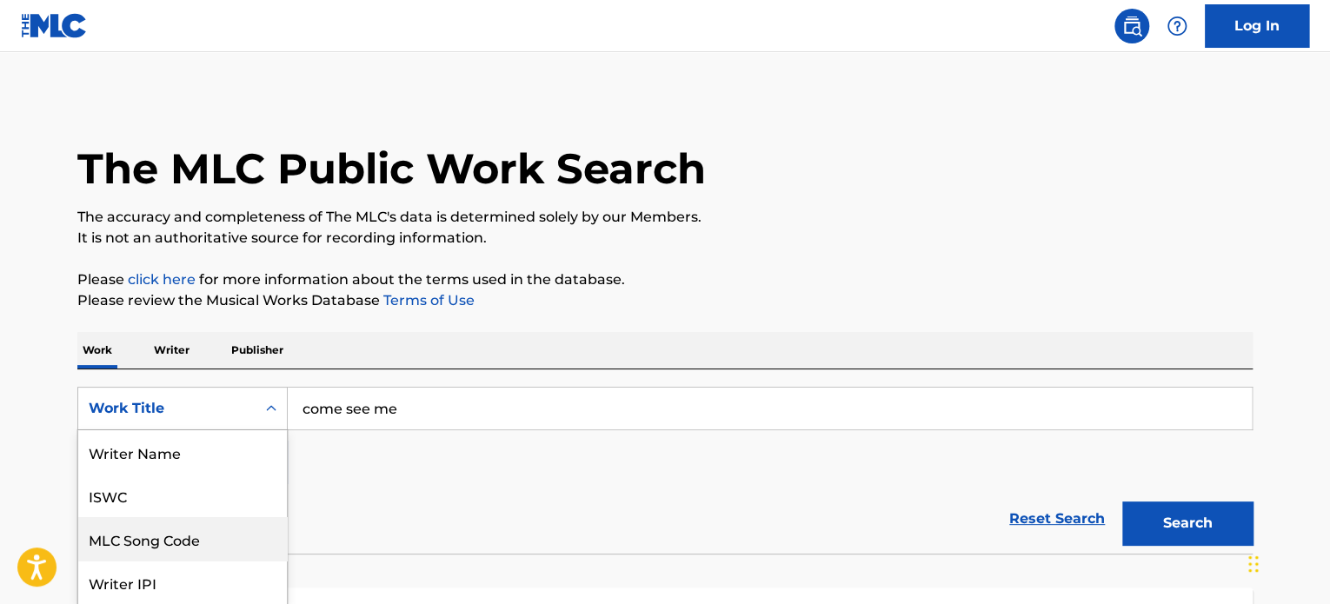
click at [264, 408] on div "8 results available. Use Up and Down to choose options, press Enter to select t…" at bounding box center [182, 408] width 210 height 43
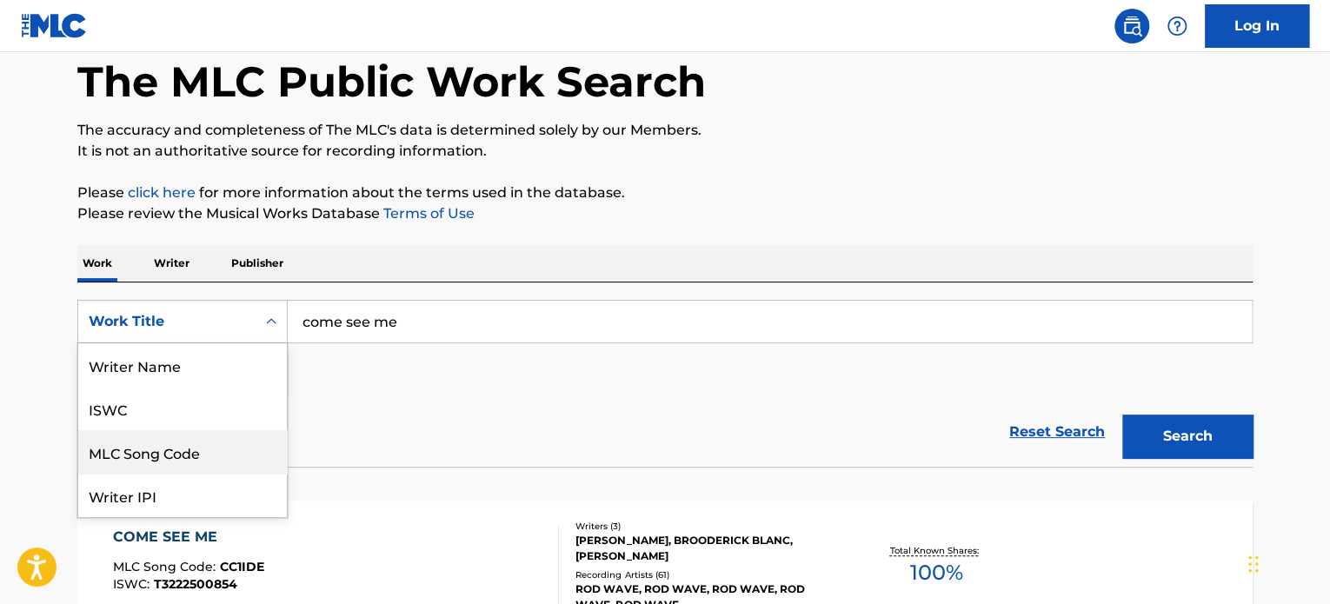
scroll to position [87, 0]
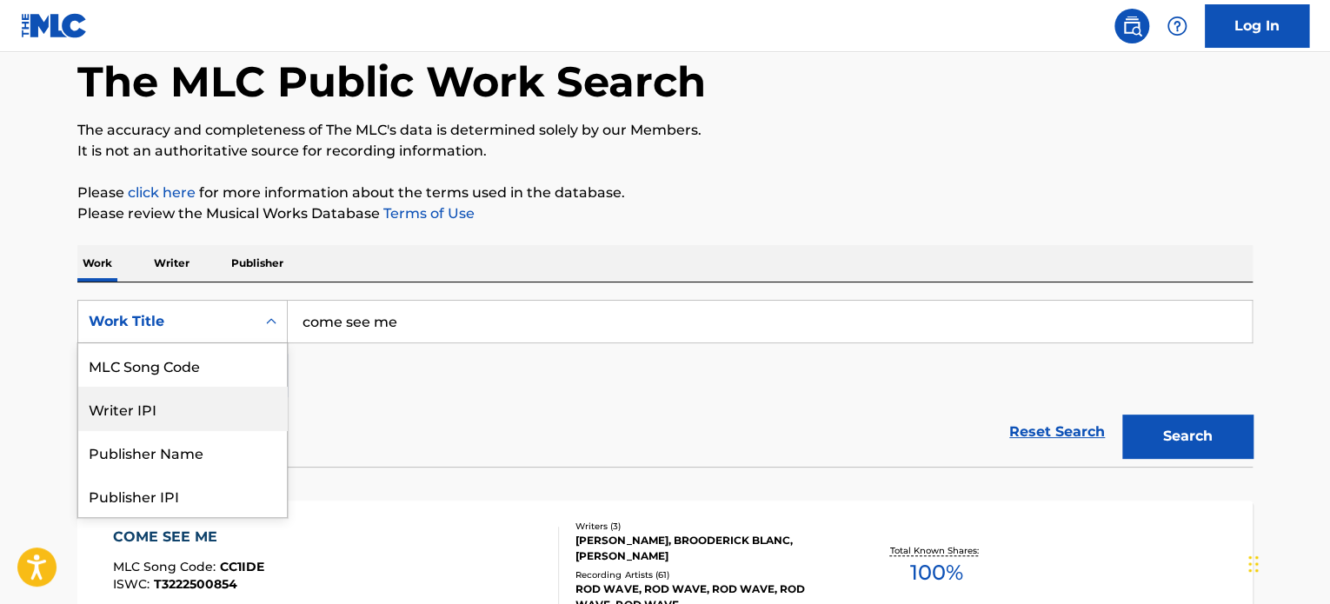
click at [245, 406] on div "Writer IPI" at bounding box center [182, 408] width 209 height 43
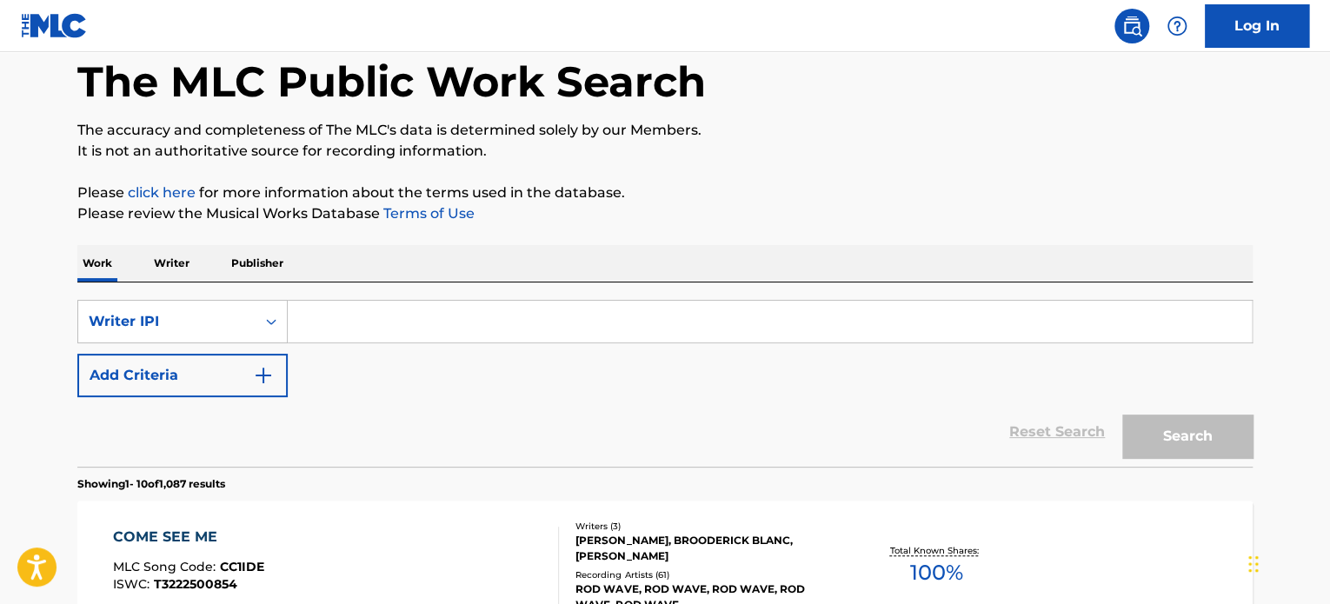
click at [383, 320] on input "Search Form" at bounding box center [770, 322] width 964 height 42
paste input "01152372187"
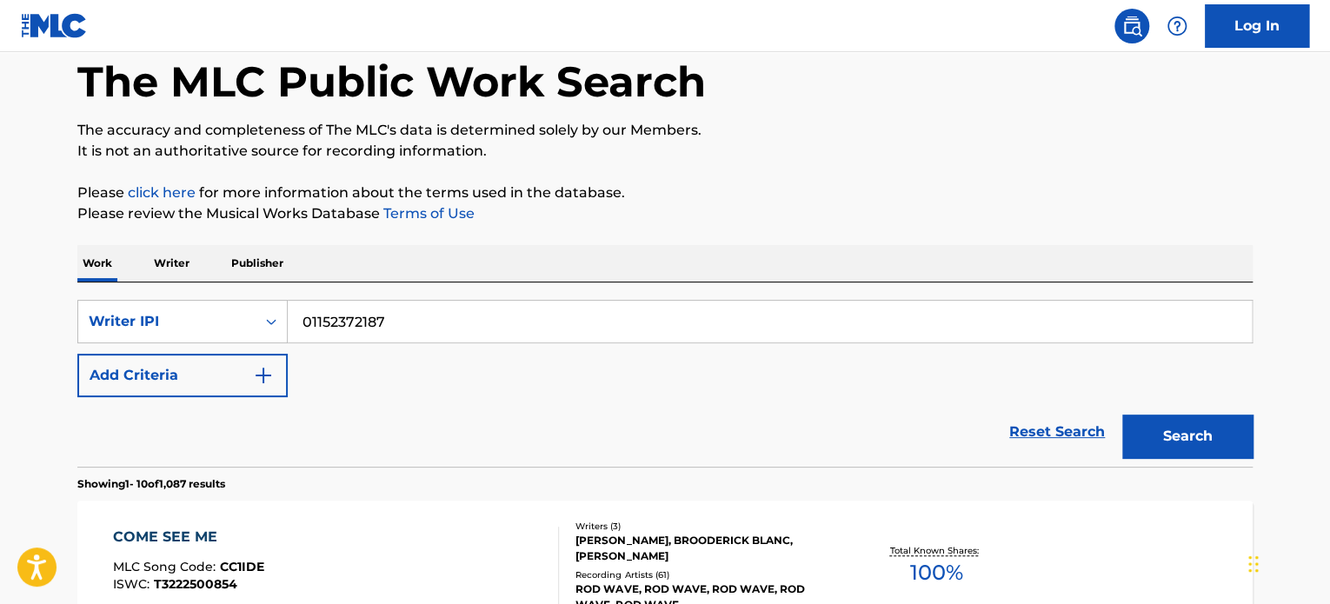
type input "01152372187"
click at [1122, 415] on button "Search" at bounding box center [1187, 436] width 130 height 43
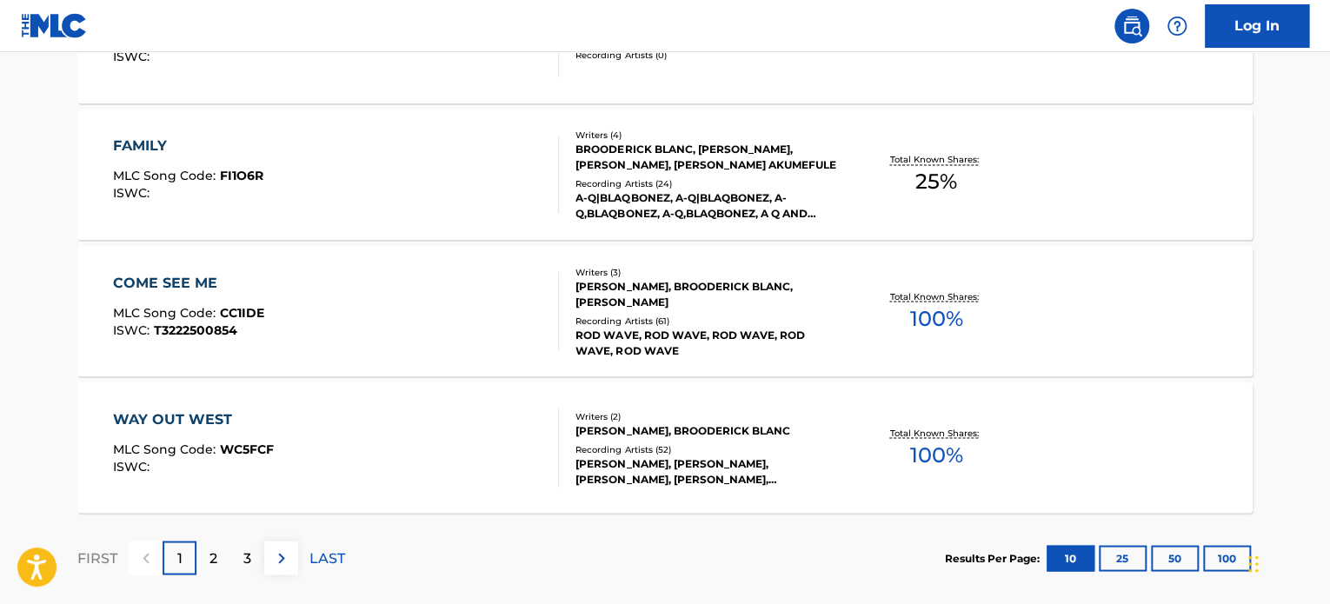
scroll to position [1477, 0]
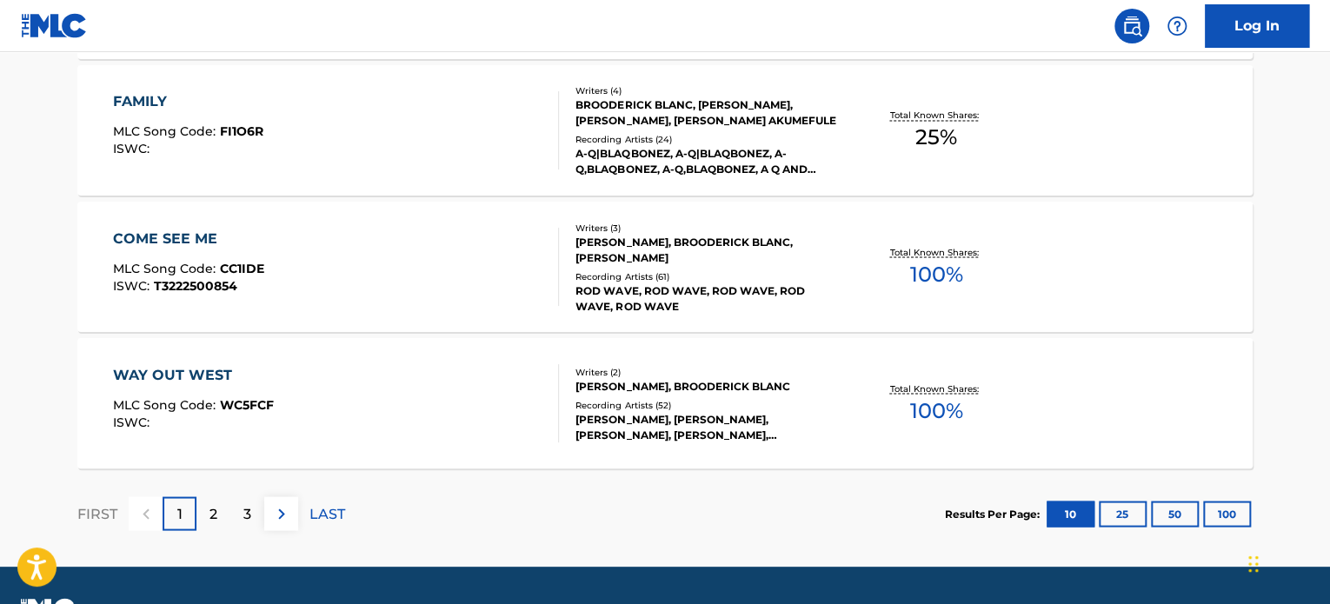
click at [215, 503] on p "2" at bounding box center [213, 513] width 8 height 21
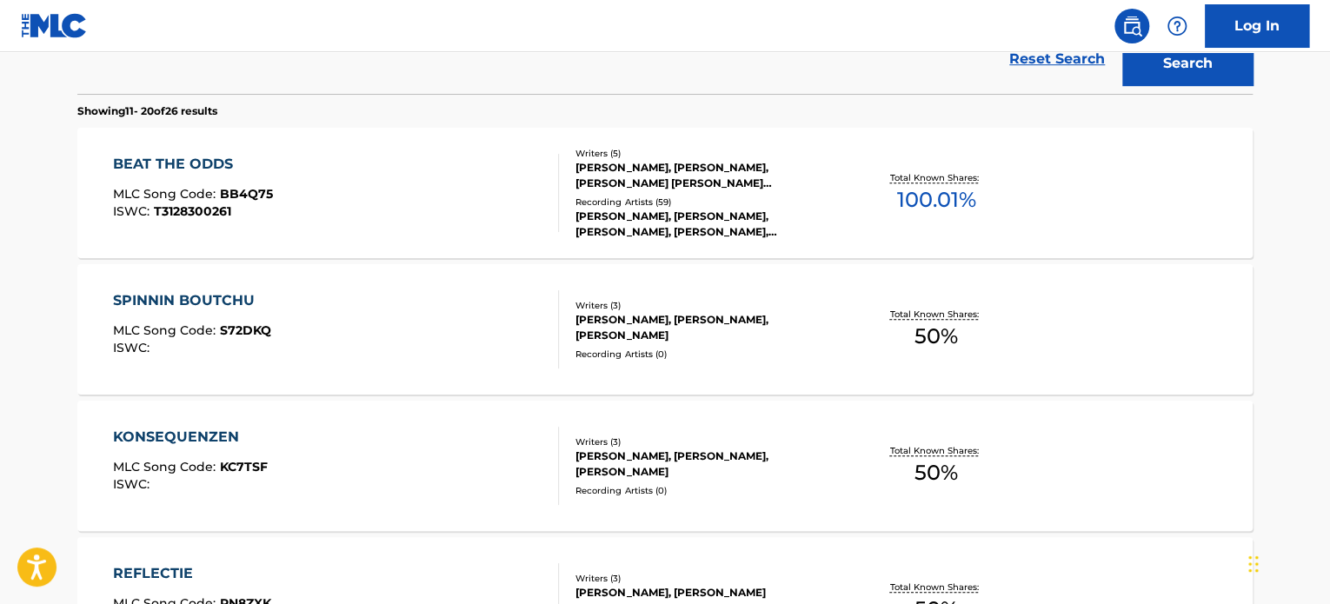
scroll to position [434, 0]
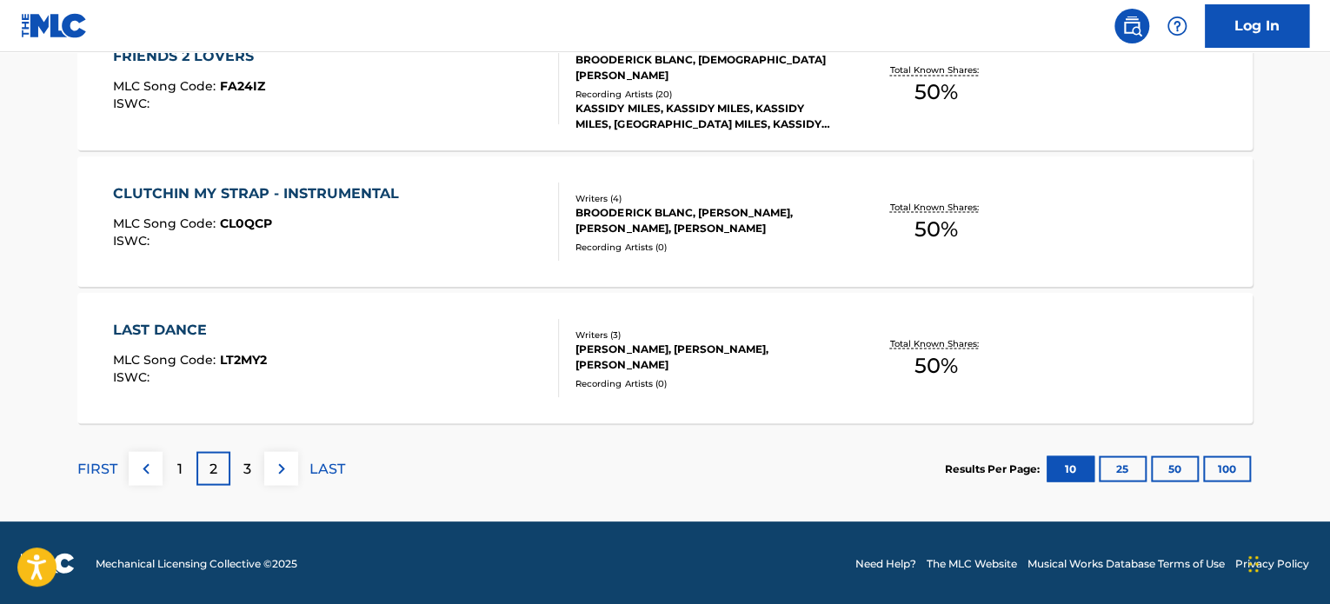
click at [250, 455] on div "3" at bounding box center [247, 468] width 34 height 34
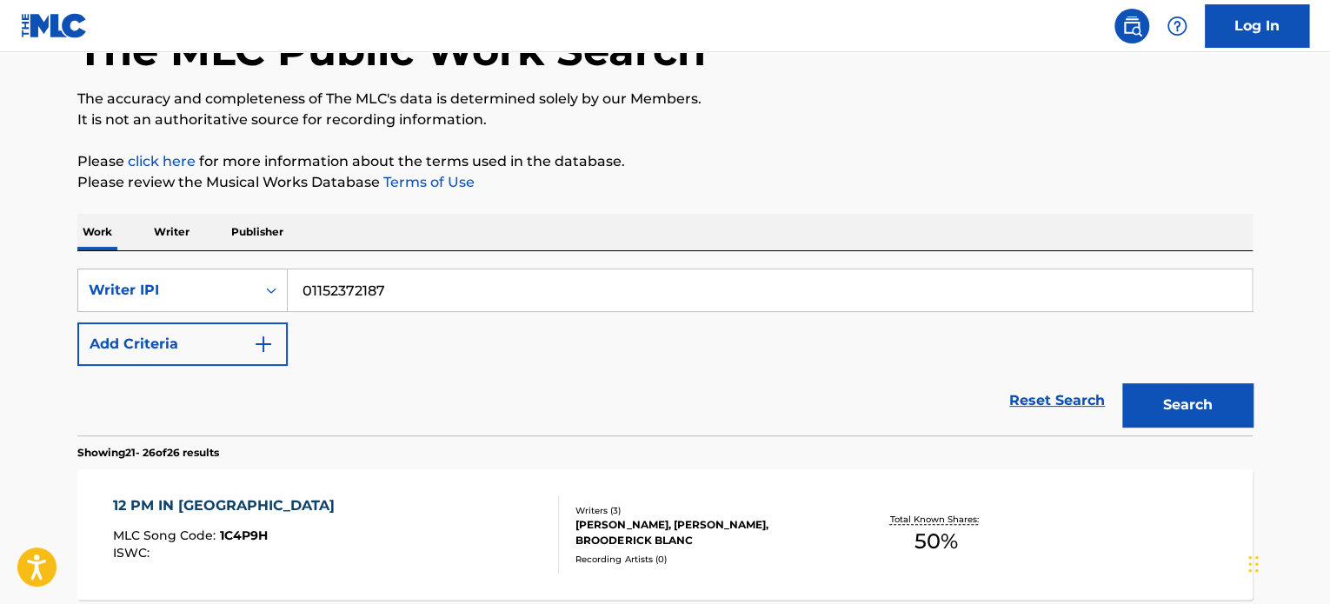
scroll to position [108, 0]
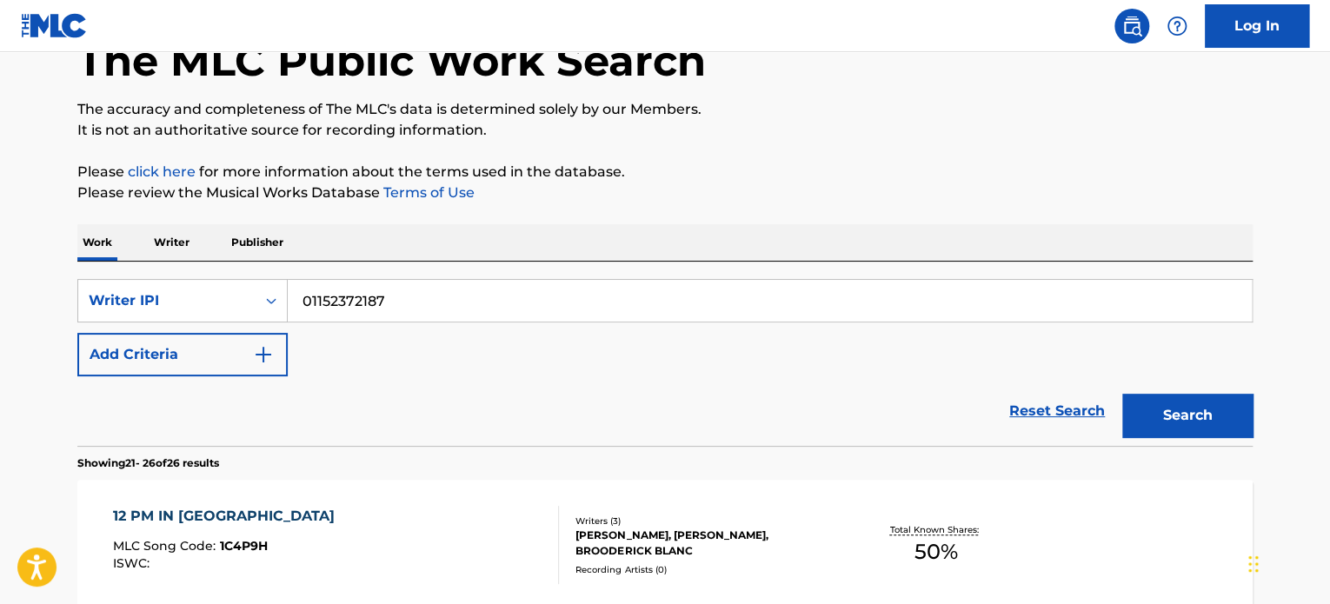
click at [220, 342] on button "Add Criteria" at bounding box center [182, 354] width 210 height 43
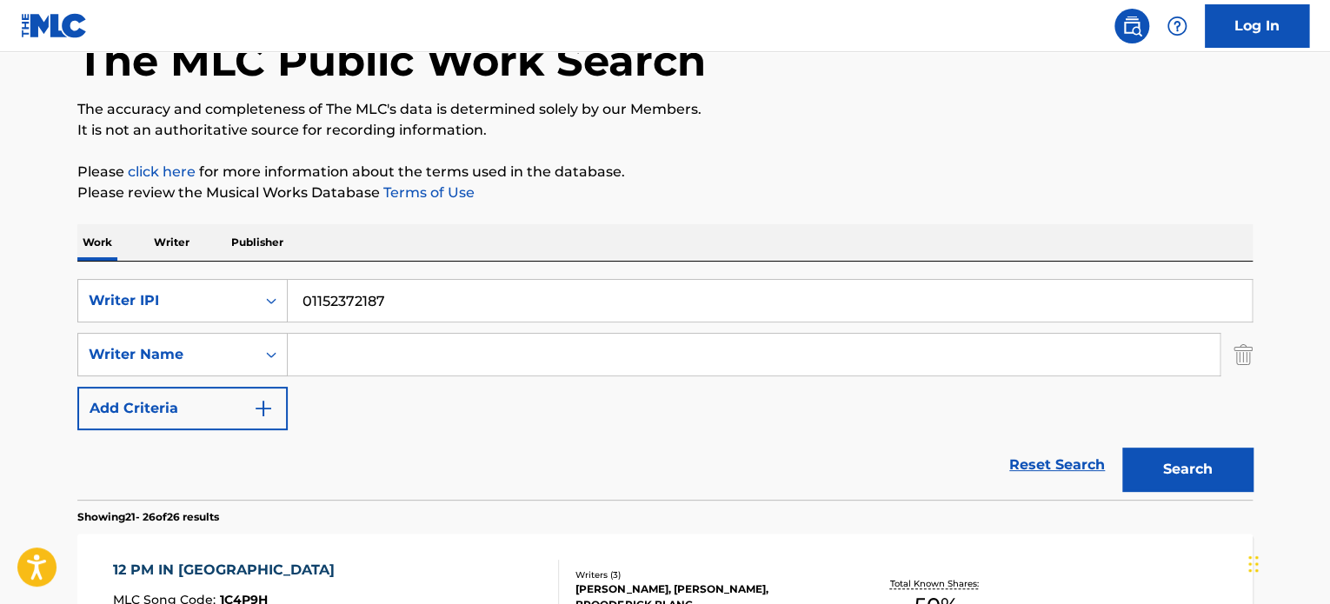
click at [341, 363] on input "Search Form" at bounding box center [754, 355] width 932 height 42
click at [260, 361] on div "Search Form" at bounding box center [270, 354] width 31 height 31
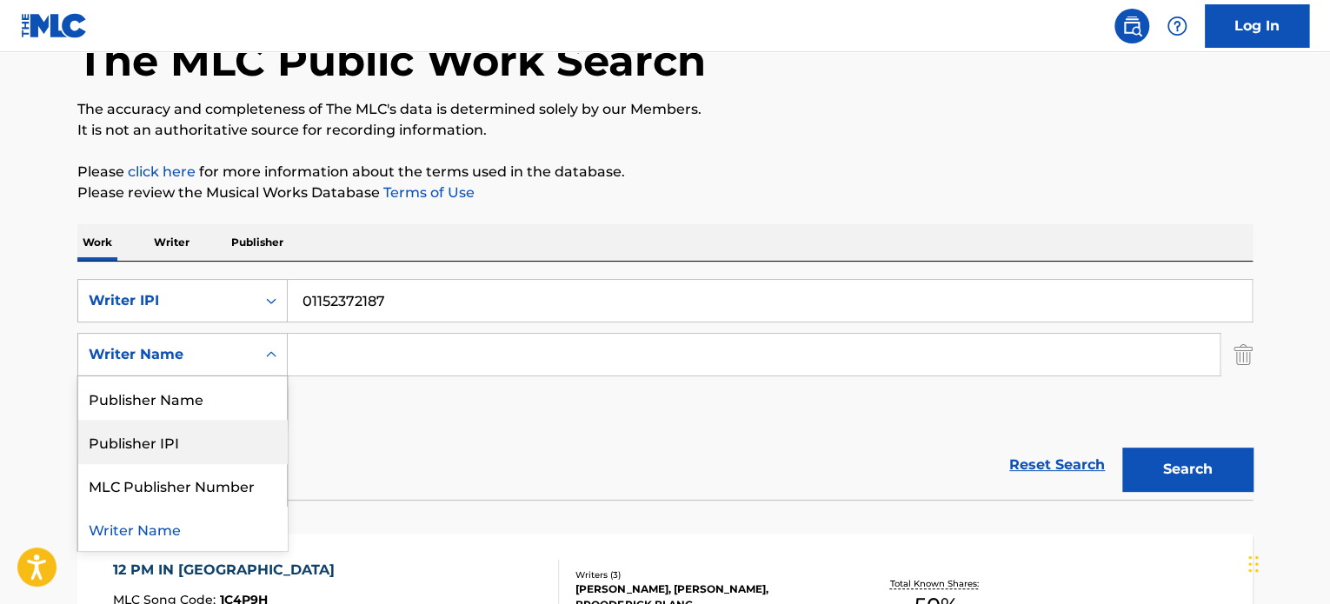
click at [362, 454] on div "Reset Search Search" at bounding box center [664, 465] width 1175 height 70
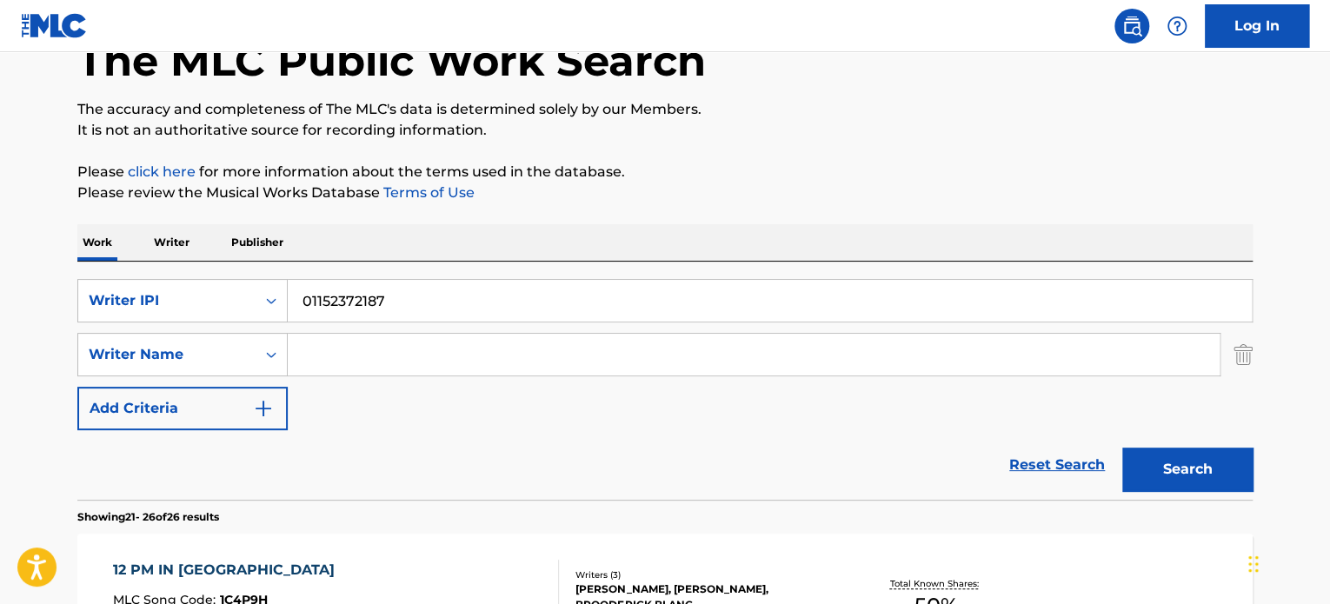
click at [1233, 370] on img "Search Form" at bounding box center [1242, 354] width 19 height 43
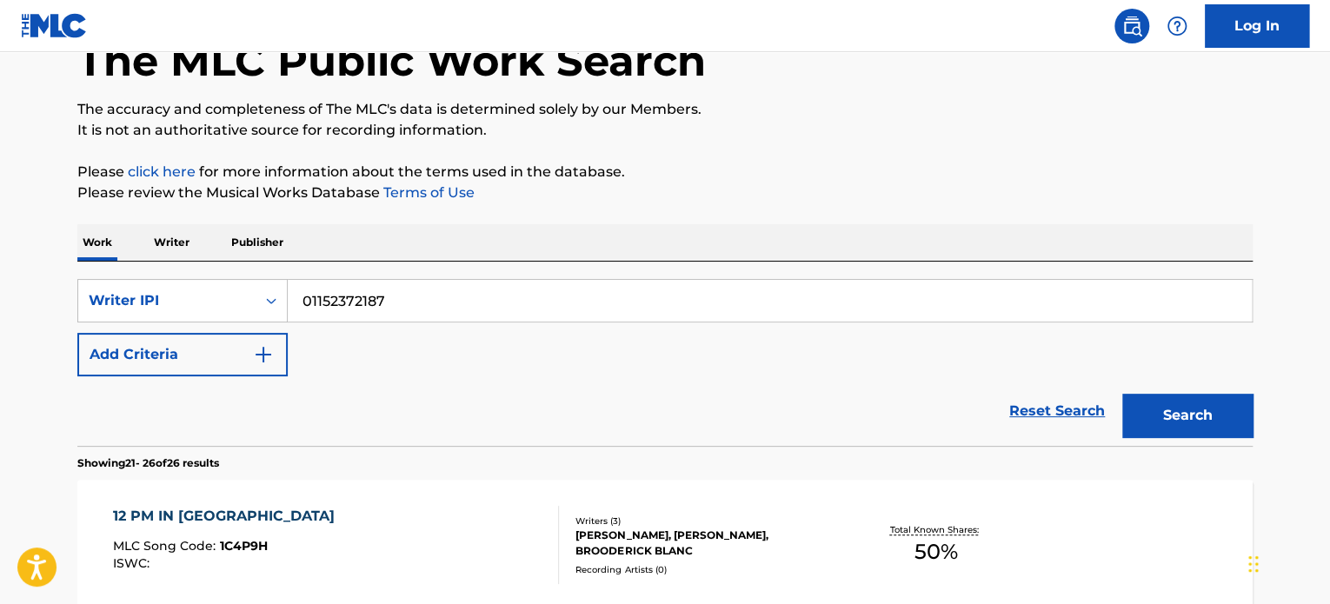
click at [188, 236] on p "Writer" at bounding box center [172, 242] width 46 height 36
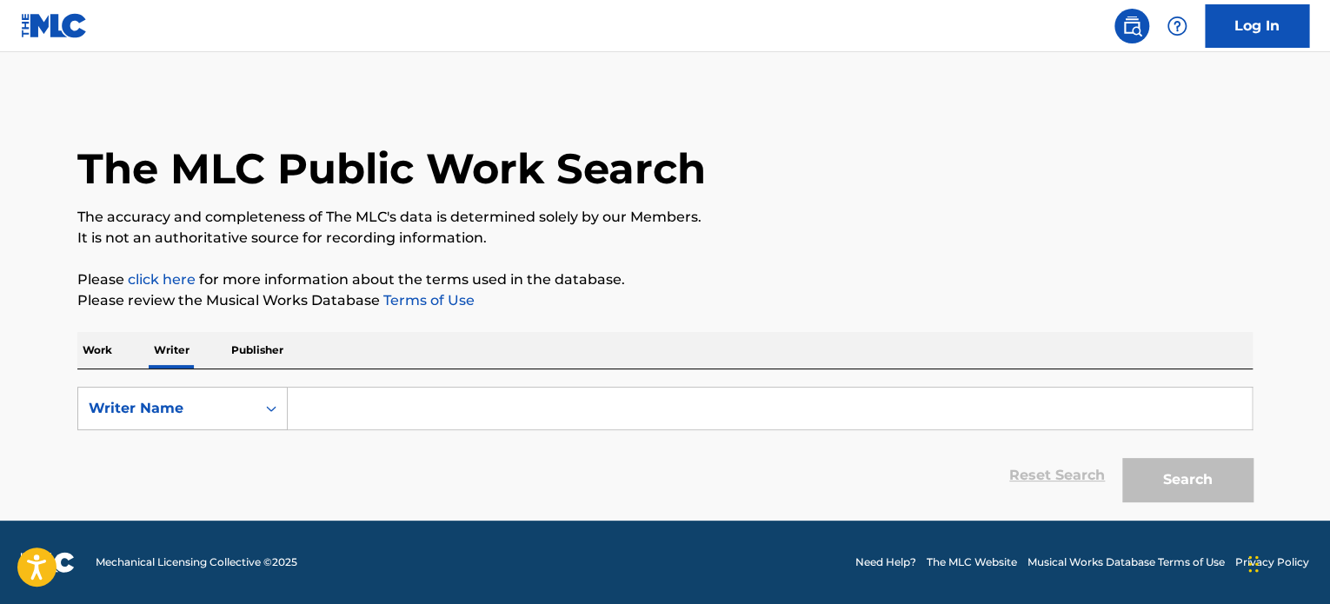
click at [78, 347] on p "Work" at bounding box center [97, 350] width 40 height 36
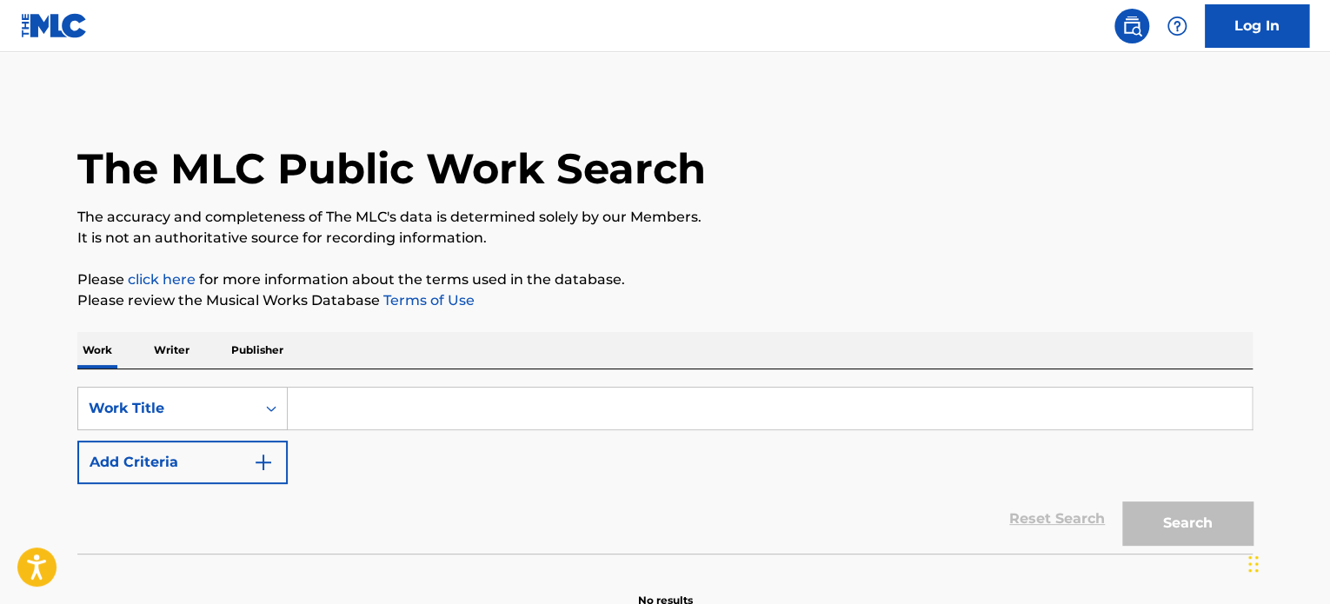
click at [319, 421] on input "Search Form" at bounding box center [770, 409] width 964 height 42
type input "o"
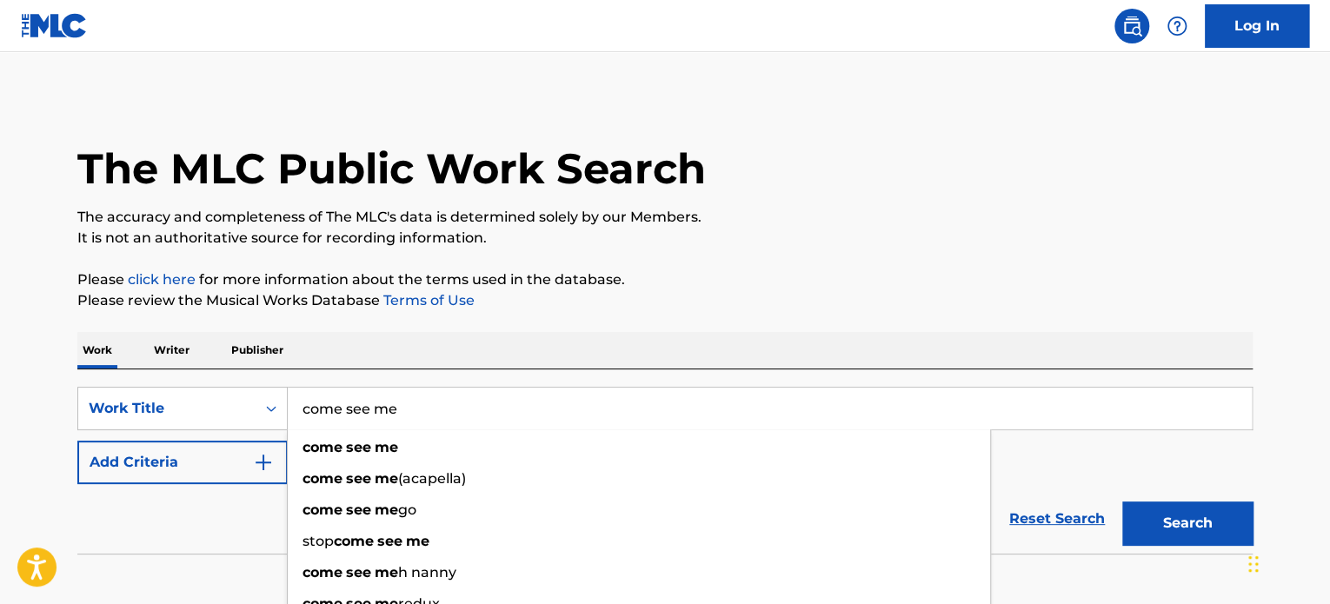
type input "come see me"
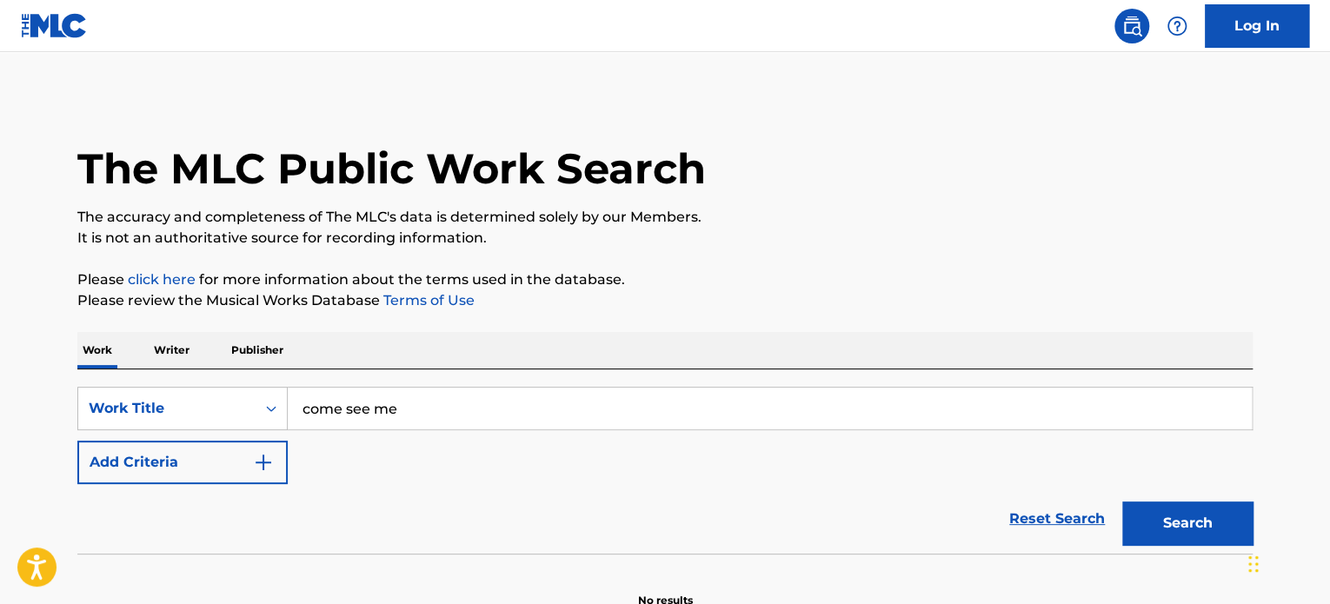
click at [229, 468] on button "Add Criteria" at bounding box center [182, 462] width 210 height 43
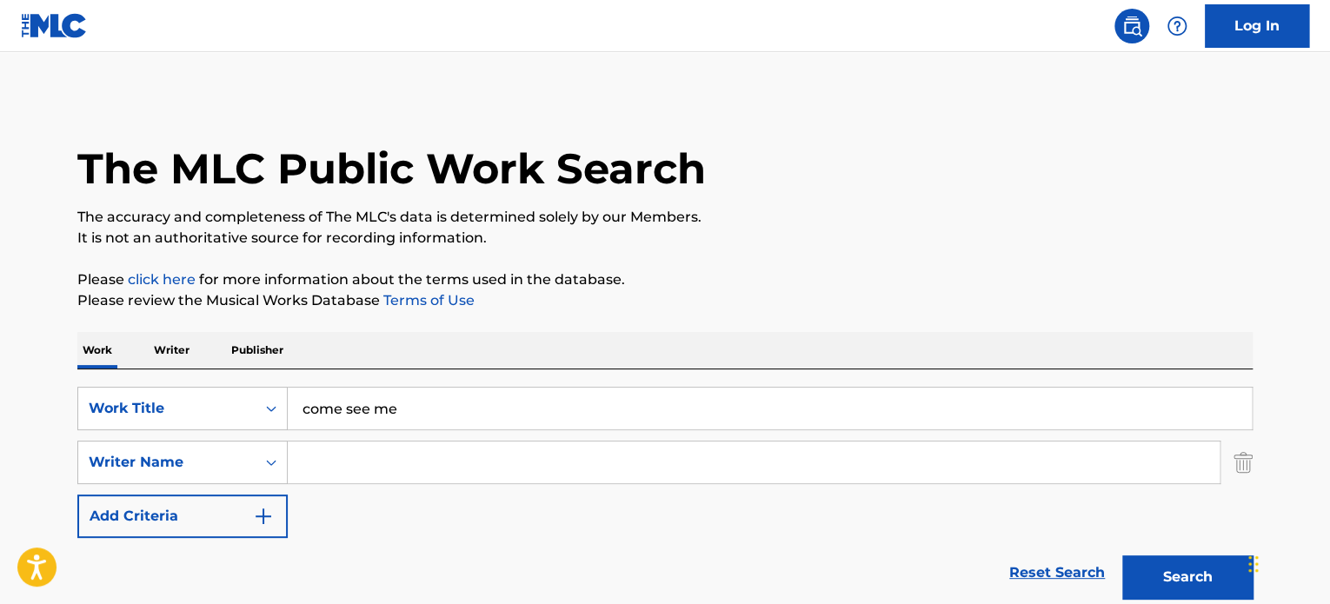
click at [346, 465] on input "Search Form" at bounding box center [754, 462] width 932 height 42
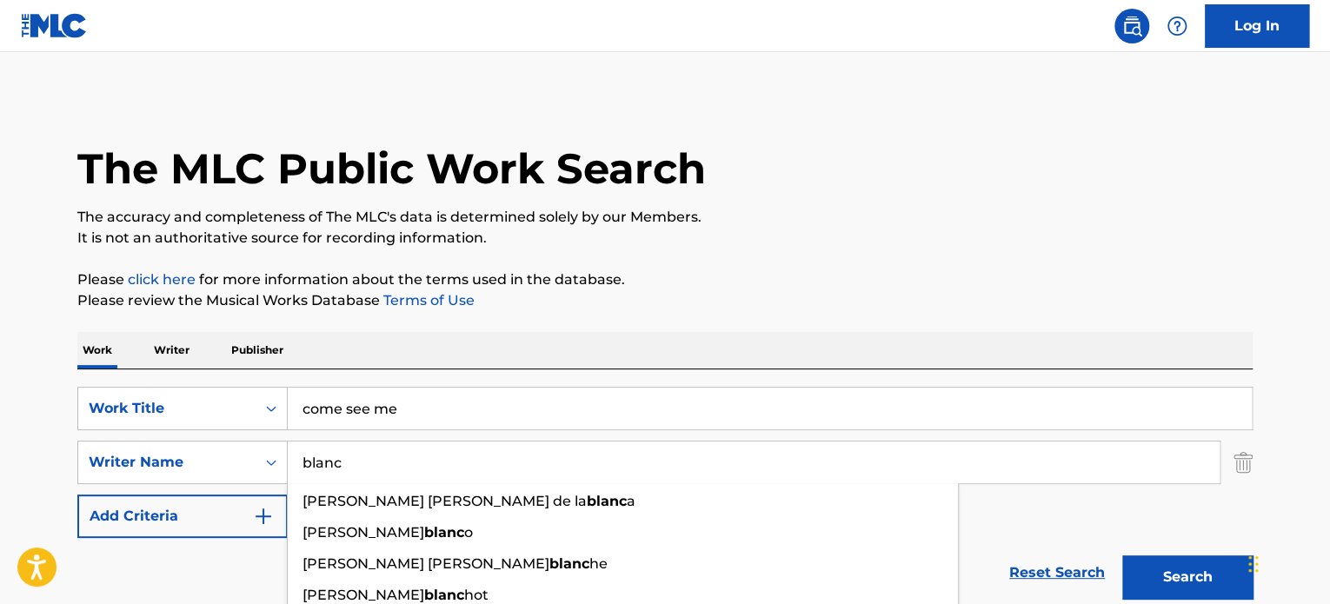
type input "blanc"
click at [1122, 555] on button "Search" at bounding box center [1187, 576] width 130 height 43
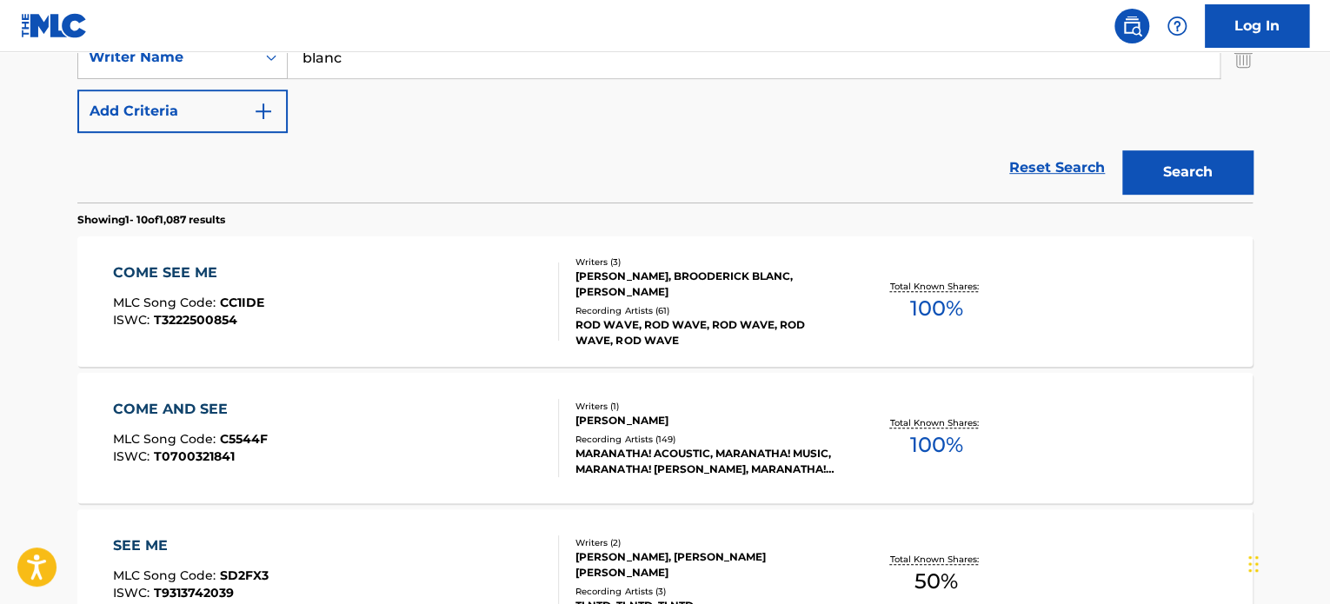
scroll to position [434, 0]
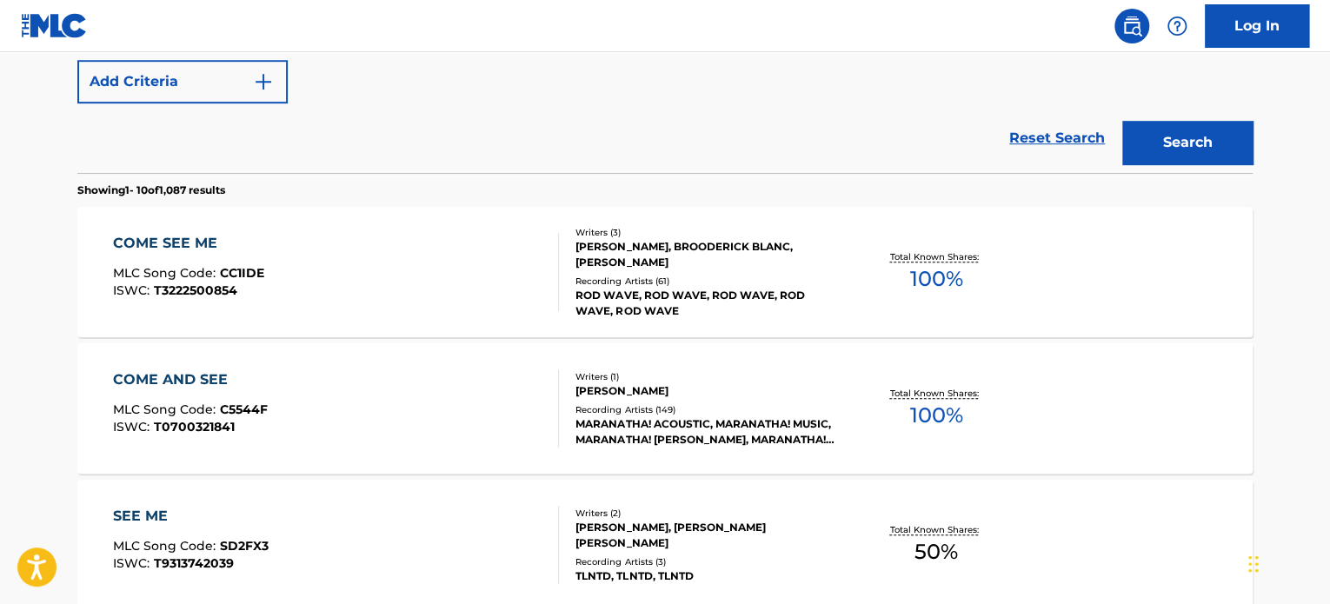
click at [312, 296] on div "COME SEE ME MLC Song Code : CC1IDE ISWC : T3222500854" at bounding box center [336, 272] width 447 height 78
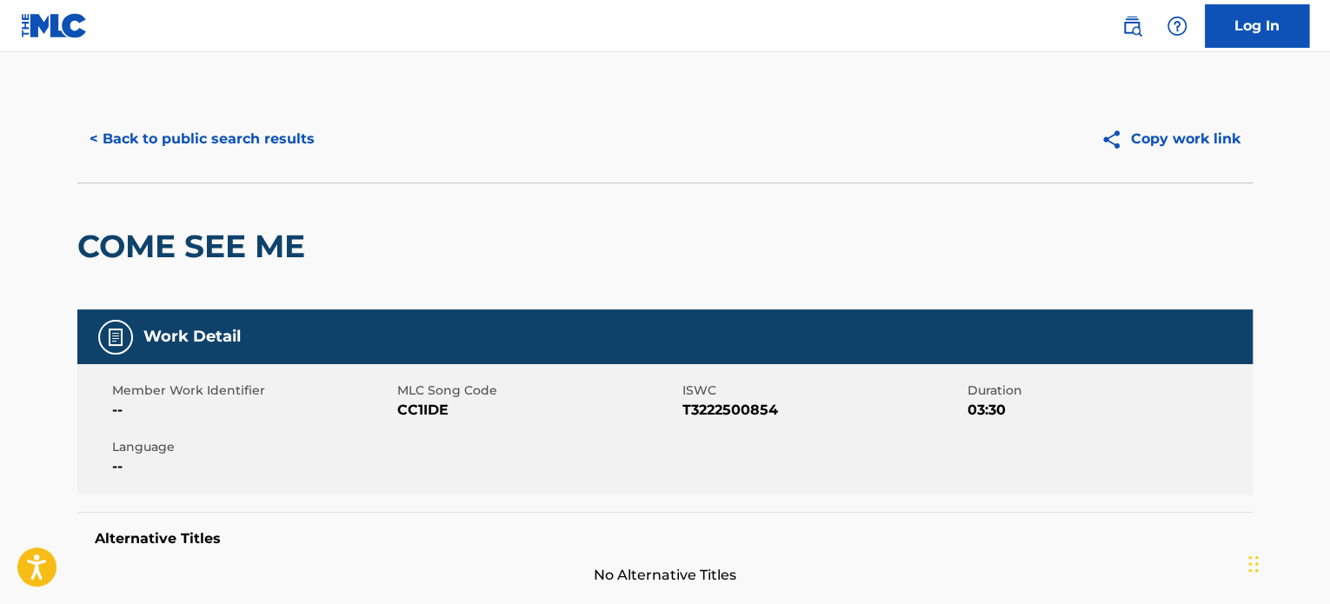
click at [130, 123] on button "< Back to public search results" at bounding box center [201, 138] width 249 height 43
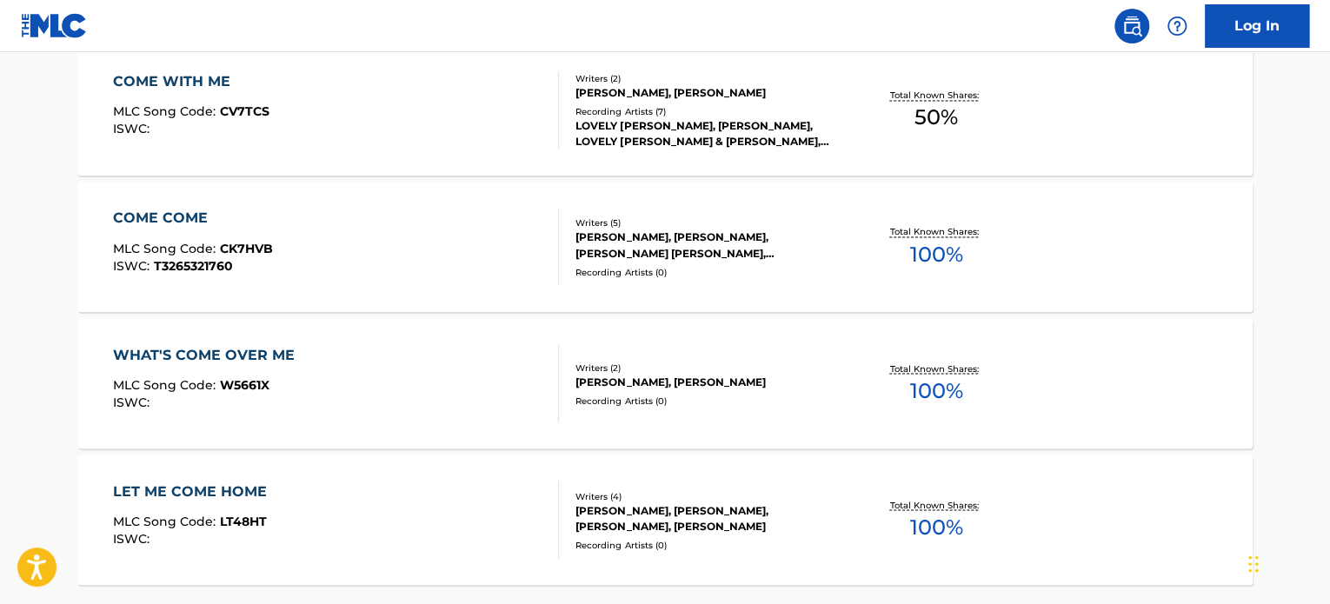
scroll to position [1576, 0]
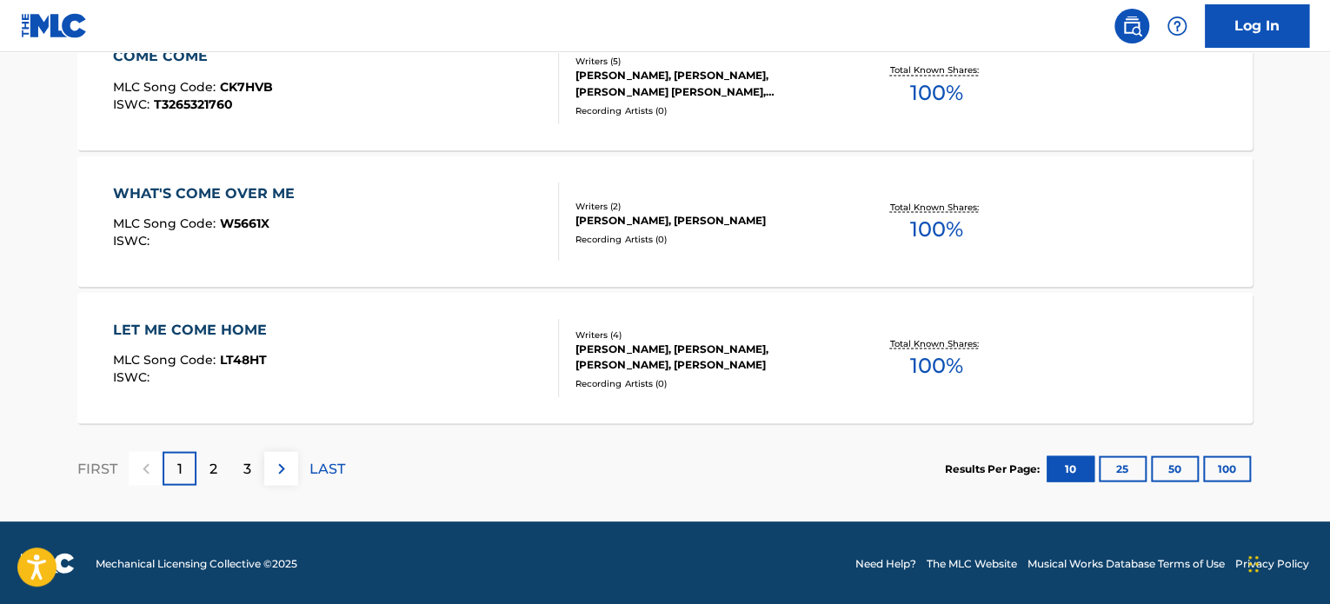
click at [209, 461] on p "2" at bounding box center [213, 468] width 8 height 21
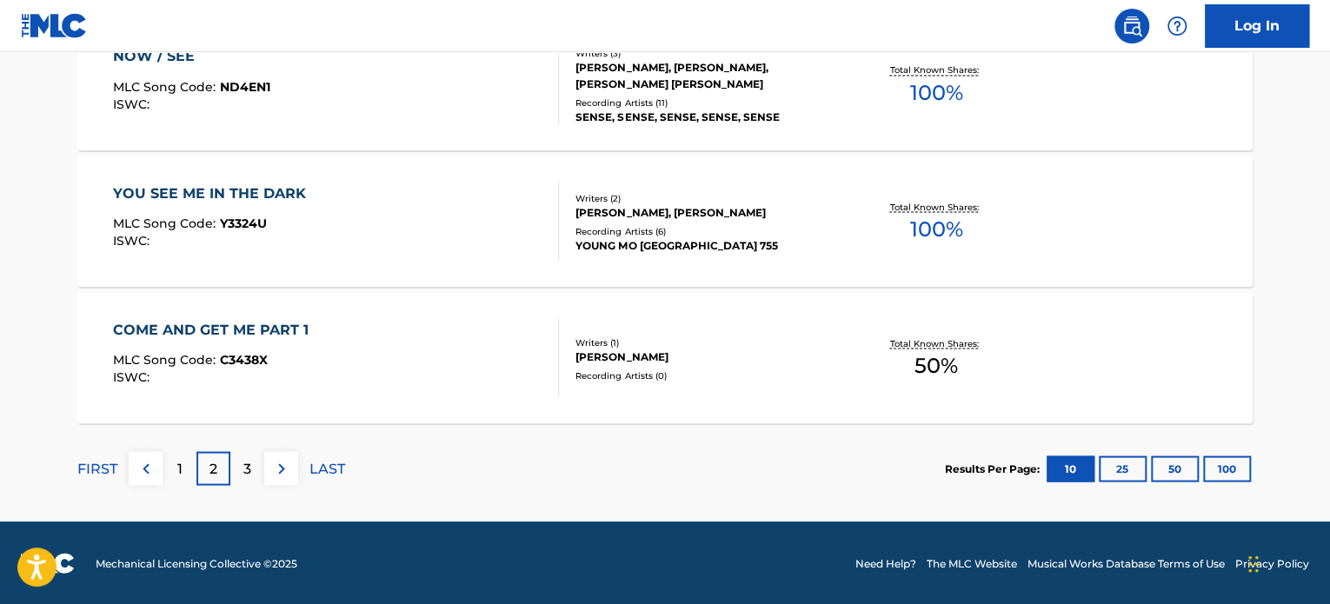
click at [259, 448] on div "FIRST 1 2 3 LAST" at bounding box center [211, 468] width 268 height 90
click at [251, 461] on div "3" at bounding box center [247, 468] width 34 height 34
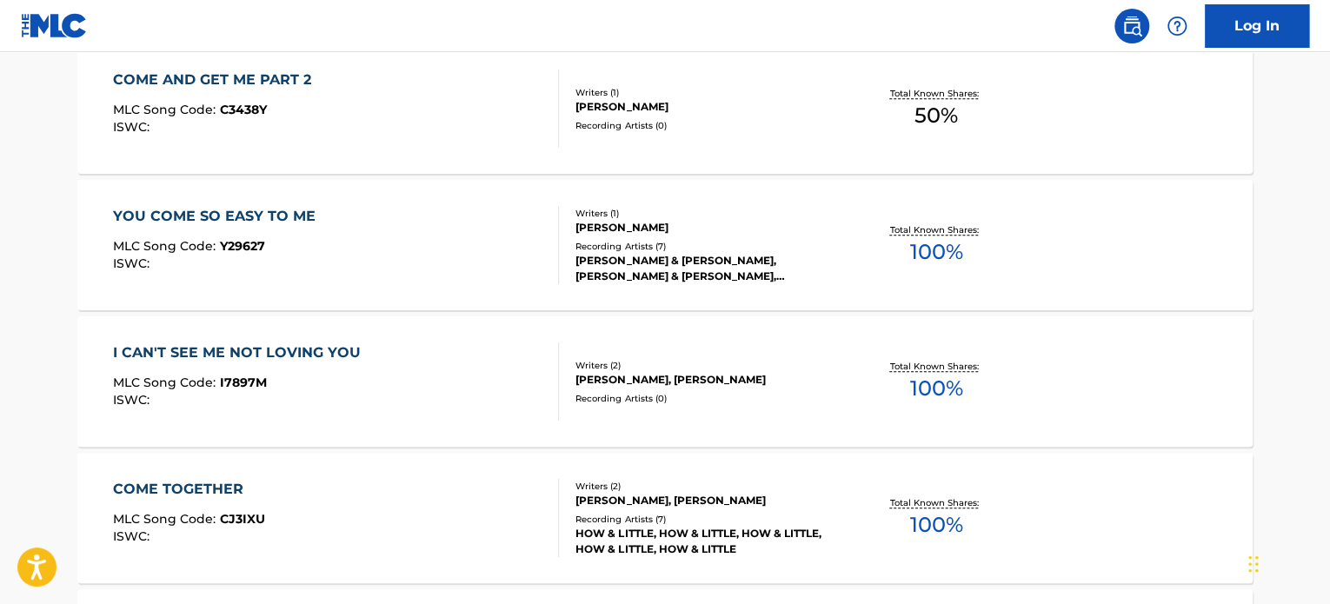
scroll to position [273, 0]
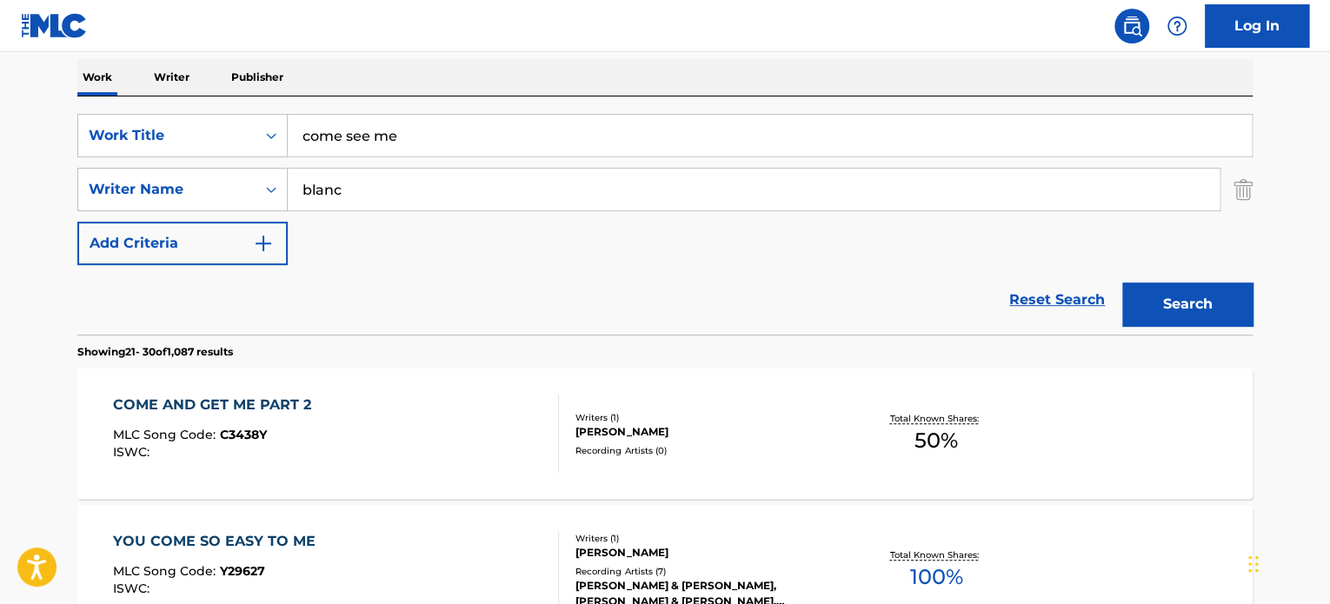
click at [307, 187] on input "blanc" at bounding box center [754, 190] width 932 height 42
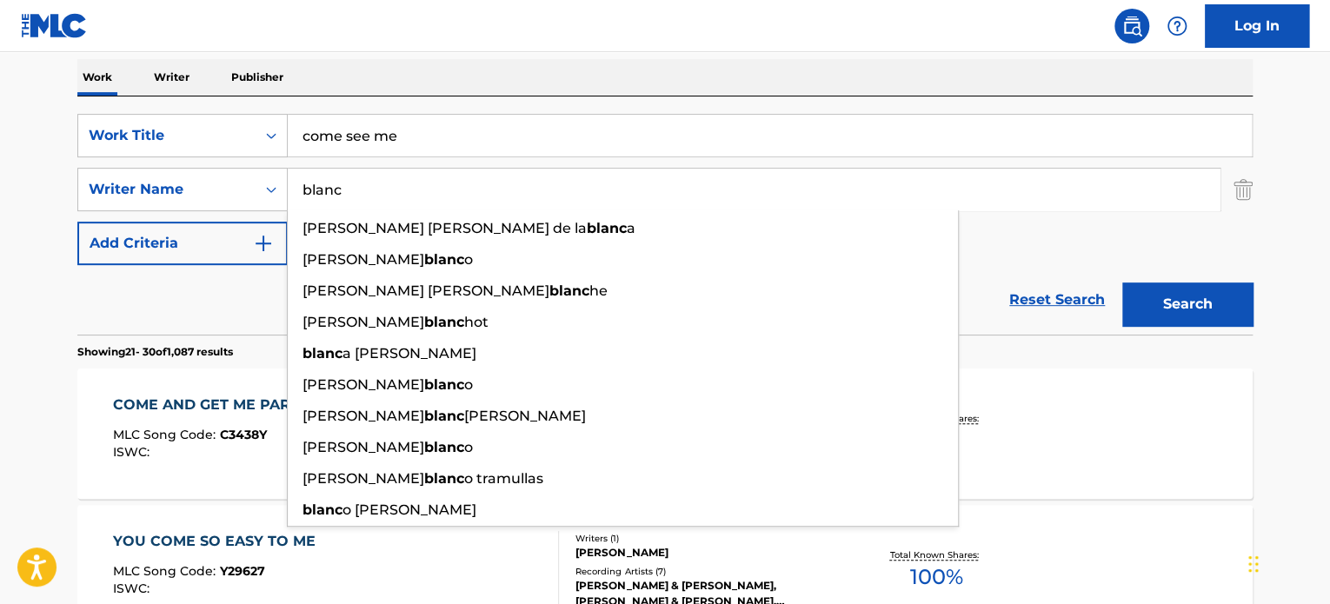
click at [307, 187] on input "blanc" at bounding box center [754, 190] width 932 height 42
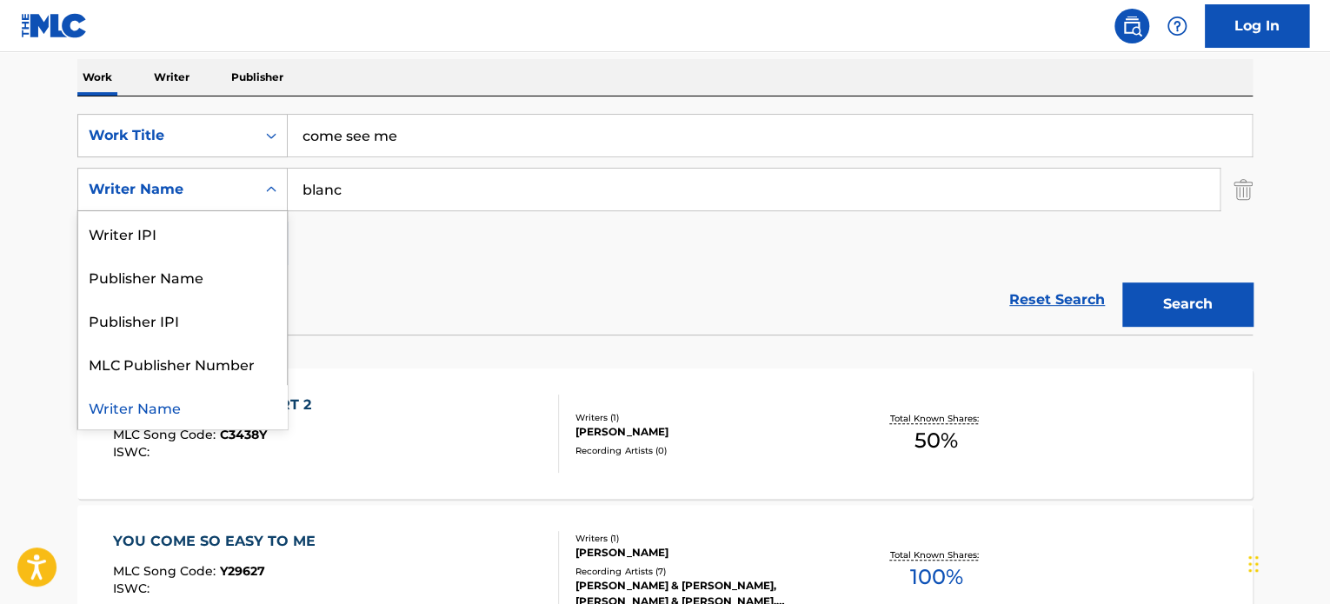
click at [250, 192] on div "Writer Name" at bounding box center [166, 189] width 177 height 33
click at [234, 226] on div "Writer IPI" at bounding box center [182, 232] width 209 height 43
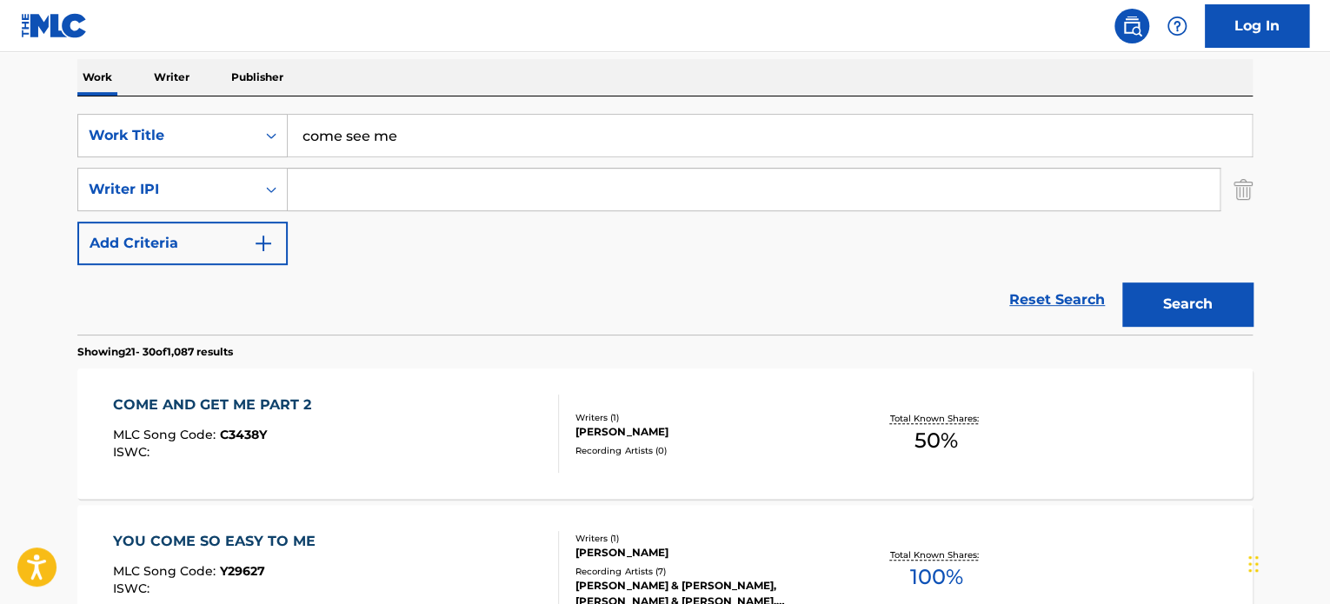
click at [337, 199] on input "Search Form" at bounding box center [754, 190] width 932 height 42
paste input "01152372187"
type input "01152372187"
click at [1122, 282] on button "Search" at bounding box center [1187, 303] width 130 height 43
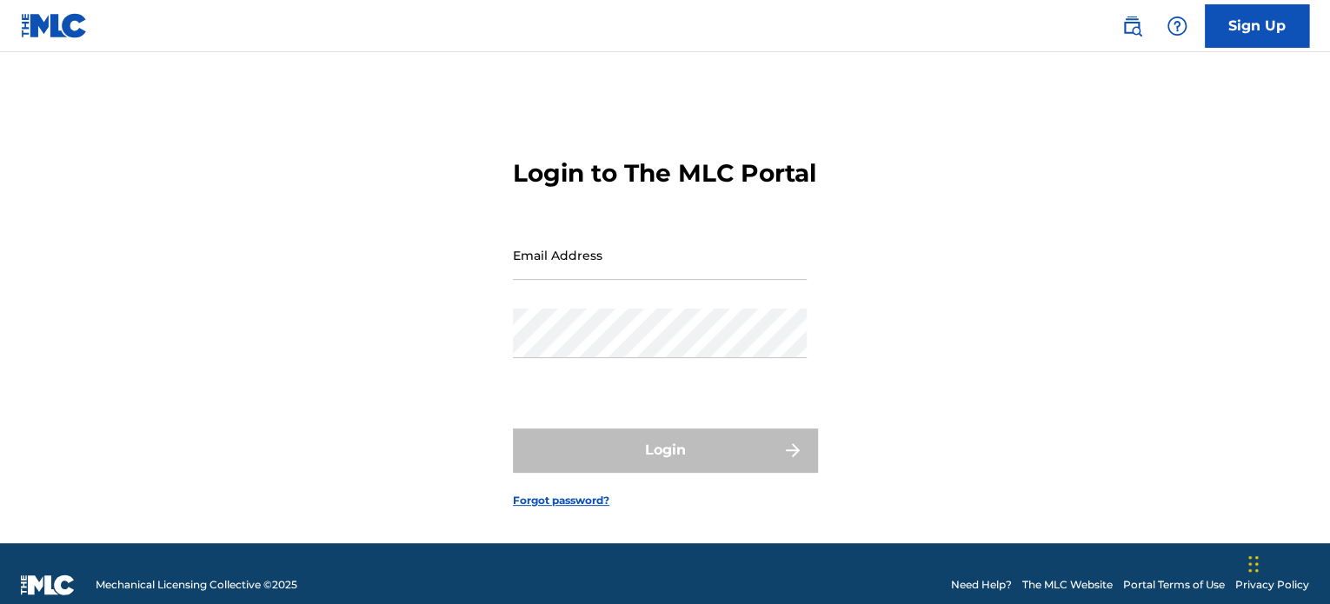
click at [601, 280] on input "Email Address" at bounding box center [660, 255] width 294 height 50
click at [619, 280] on input "Email Address" at bounding box center [660, 255] width 294 height 50
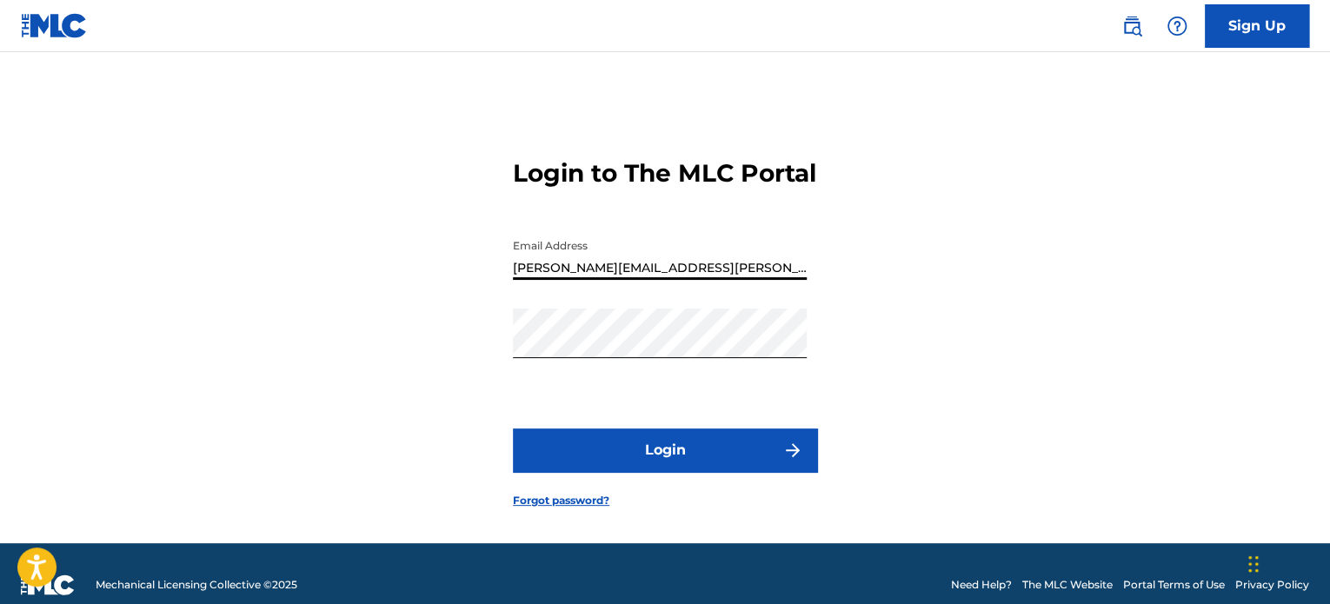
type input "[PERSON_NAME][EMAIL_ADDRESS][PERSON_NAME][DOMAIN_NAME]"
click at [513, 428] on button "Login" at bounding box center [665, 449] width 304 height 43
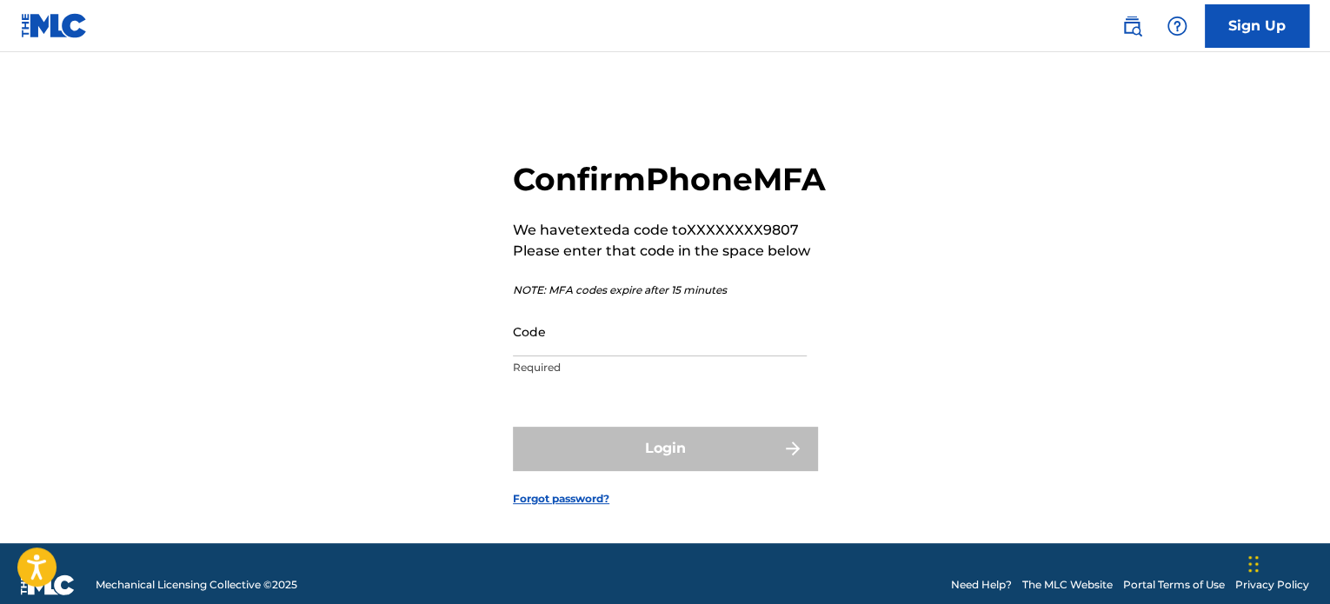
click at [681, 356] on input "Code" at bounding box center [660, 332] width 294 height 50
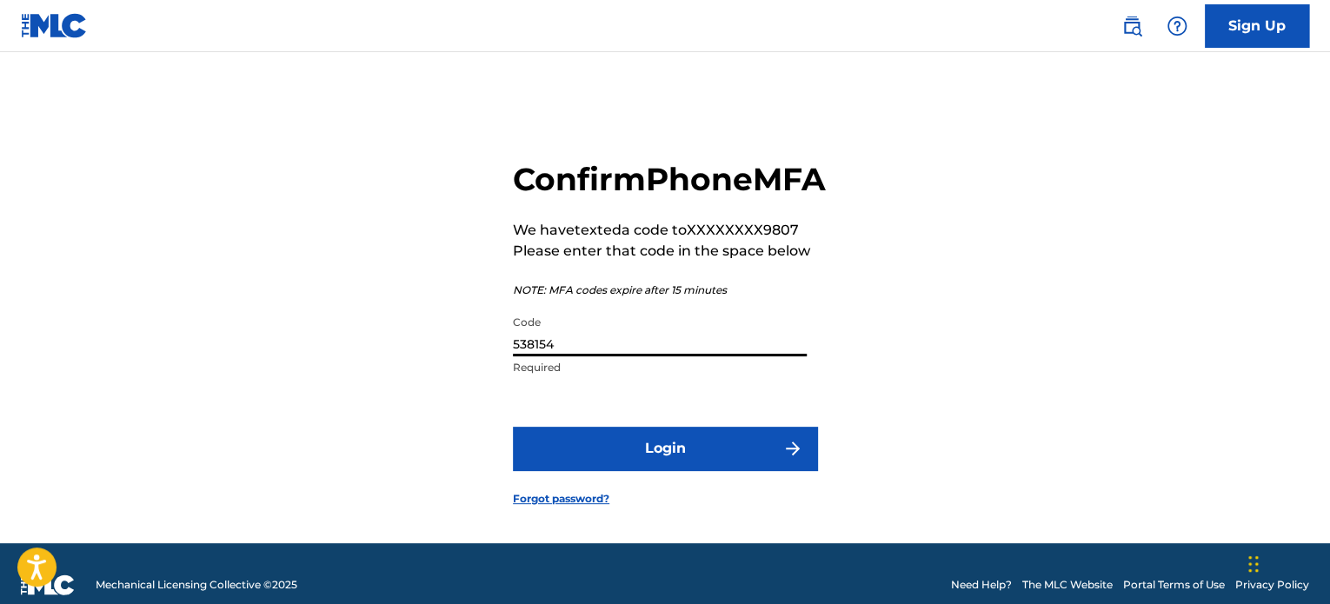
type input "538154"
click at [513, 427] on button "Login" at bounding box center [665, 448] width 304 height 43
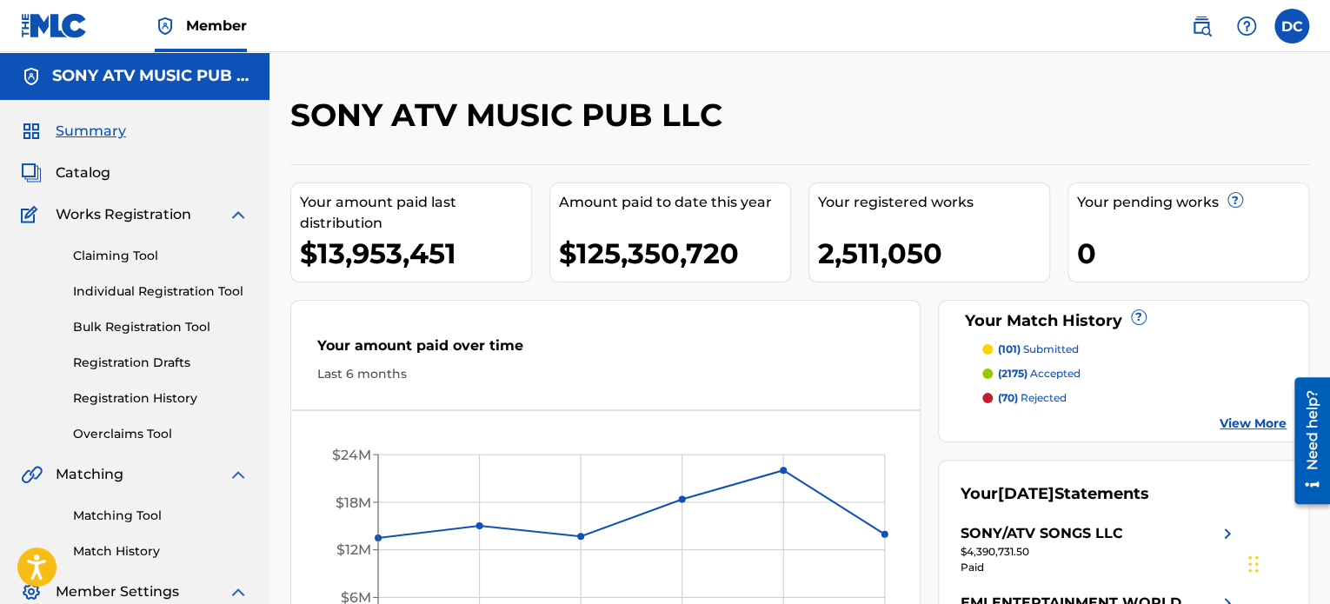
click at [77, 171] on span "Catalog" at bounding box center [83, 172] width 55 height 21
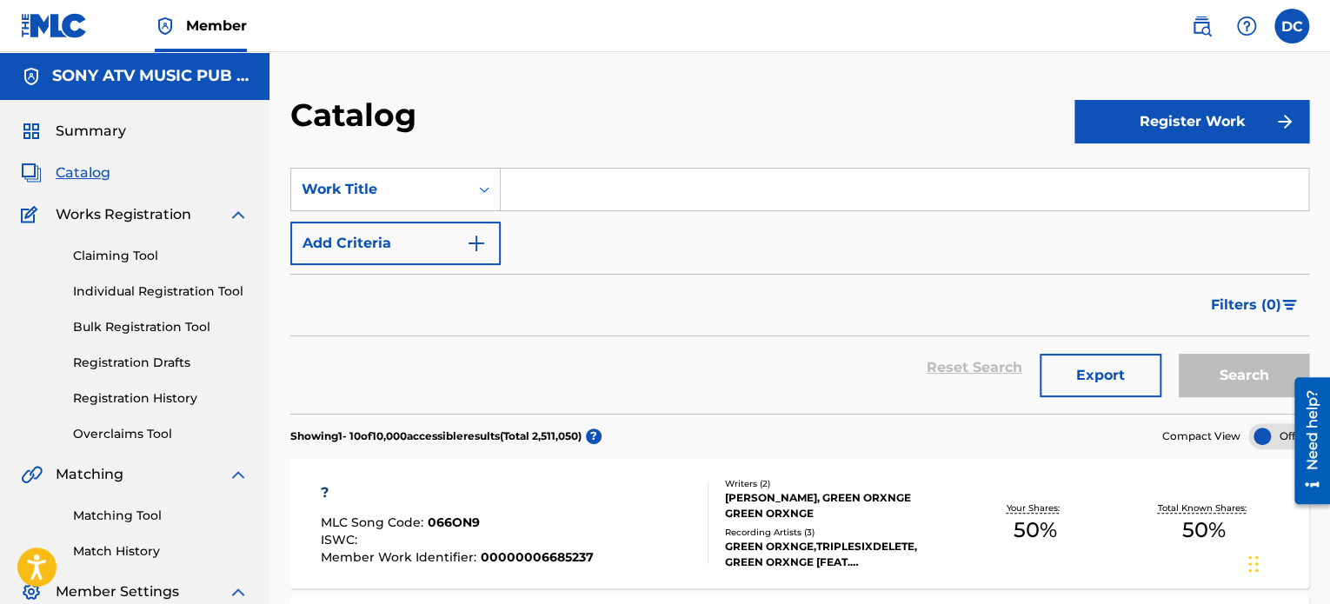
click at [673, 210] on div "Search Form" at bounding box center [905, 189] width 808 height 43
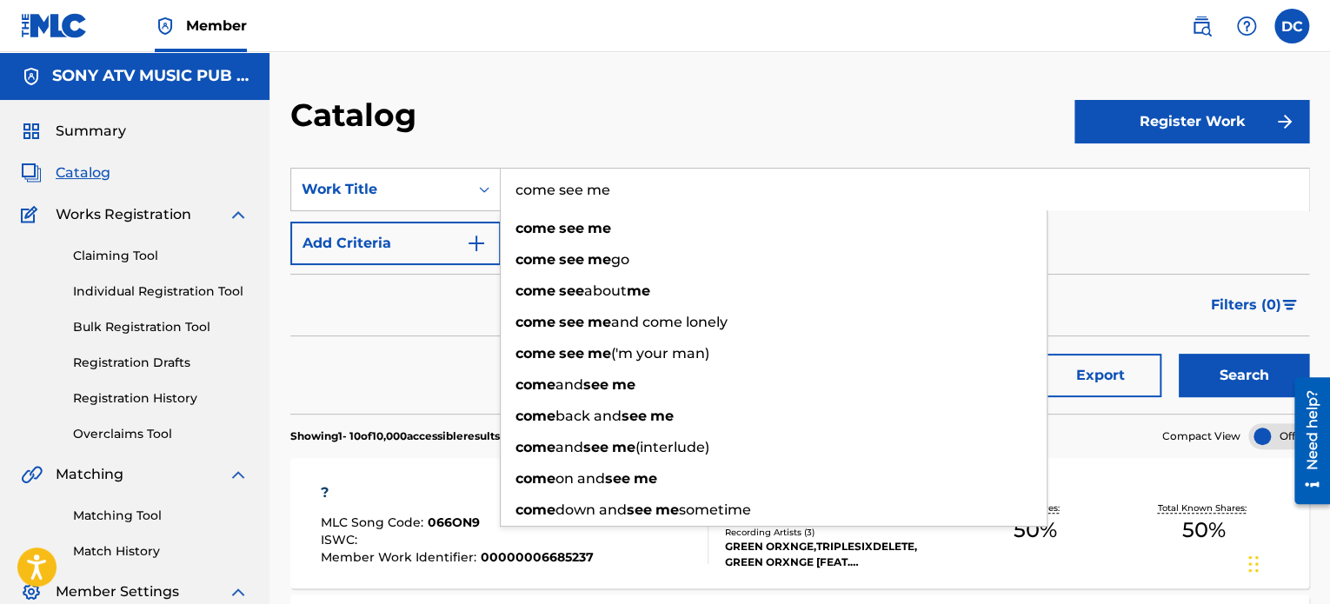
type input "come see me"
click at [1178, 354] on button "Search" at bounding box center [1243, 375] width 130 height 43
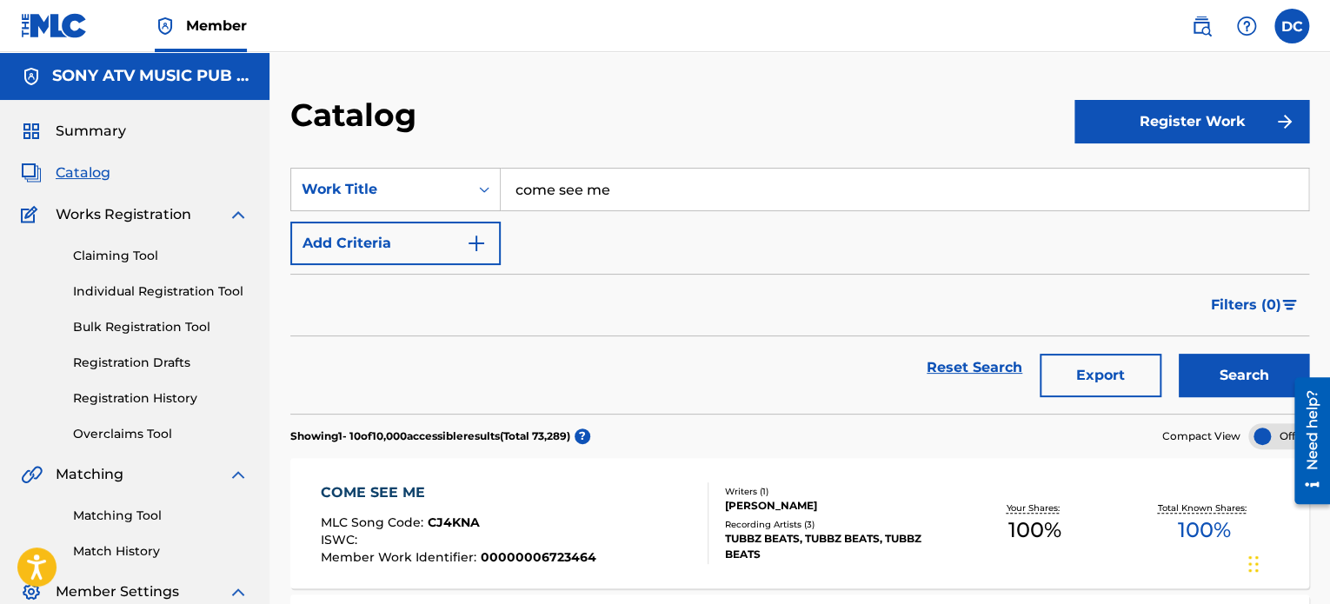
click at [472, 233] on img "Search Form" at bounding box center [476, 243] width 21 height 21
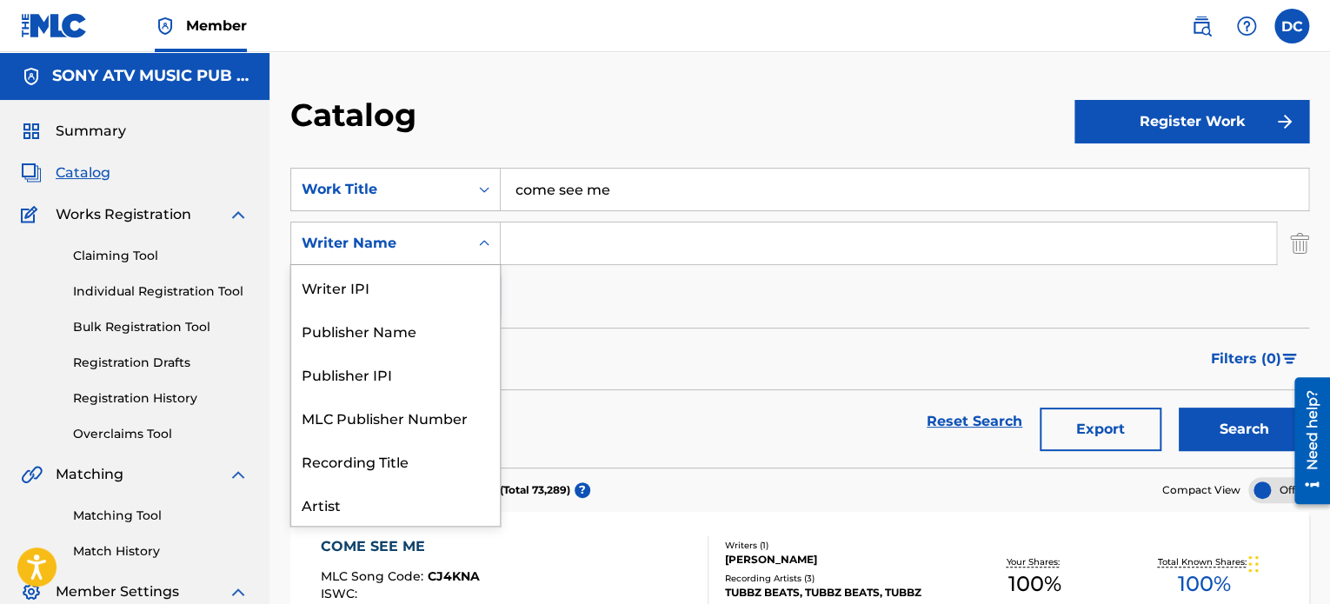
click at [485, 249] on icon "Search Form" at bounding box center [483, 243] width 17 height 17
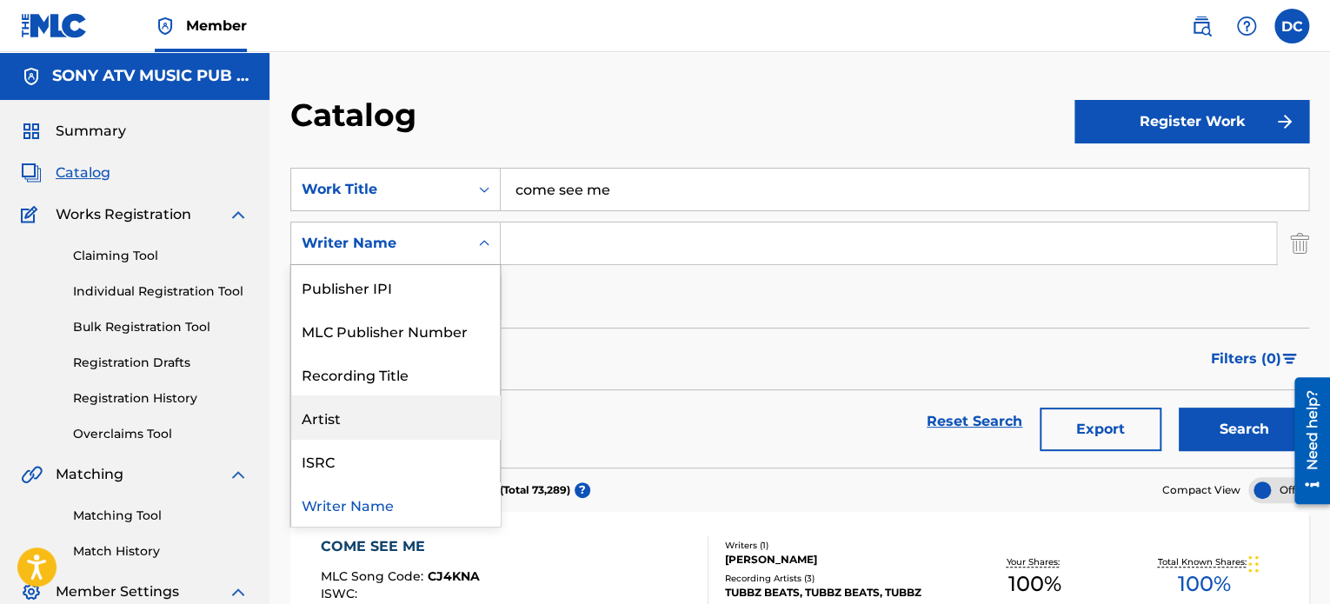
click at [386, 414] on div "Artist" at bounding box center [395, 416] width 209 height 43
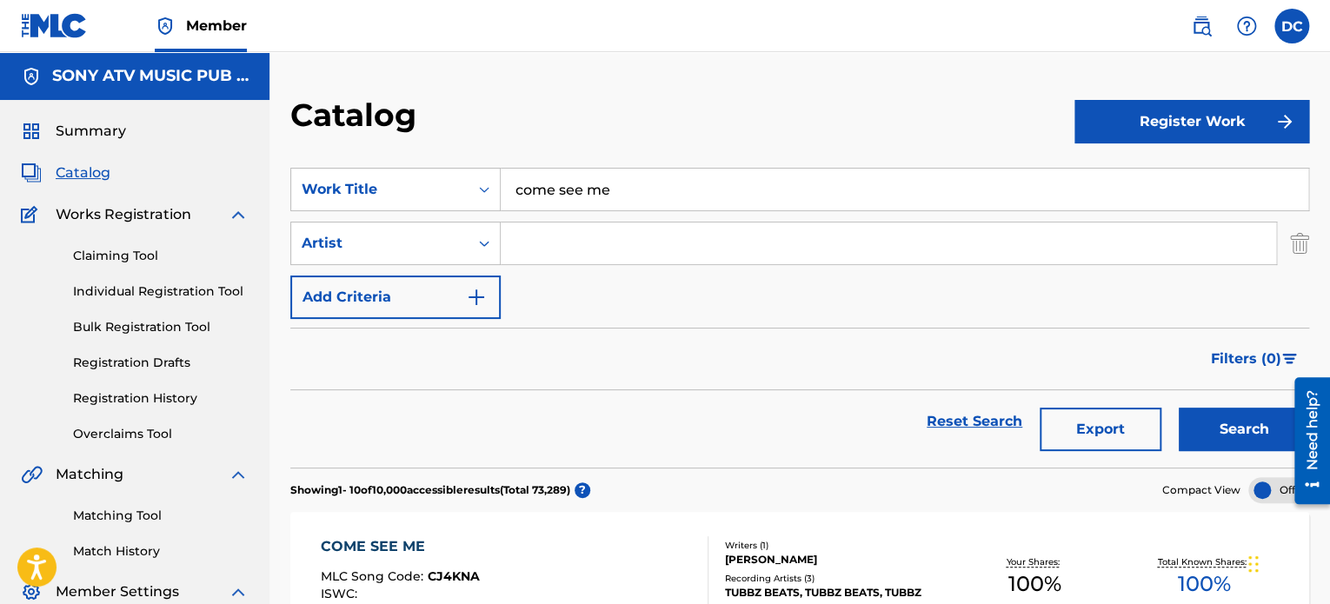
click at [553, 240] on input "Search Form" at bounding box center [888, 243] width 775 height 42
type input "rod wave"
click at [1178, 408] on button "Search" at bounding box center [1243, 429] width 130 height 43
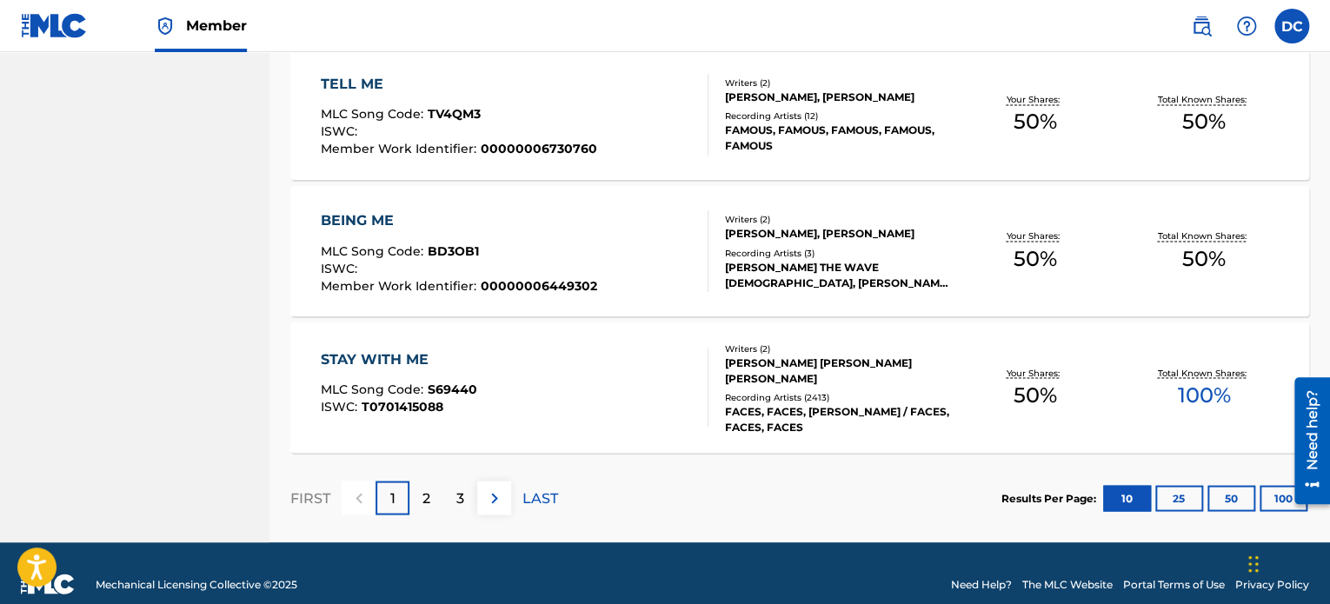
scroll to position [1438, 0]
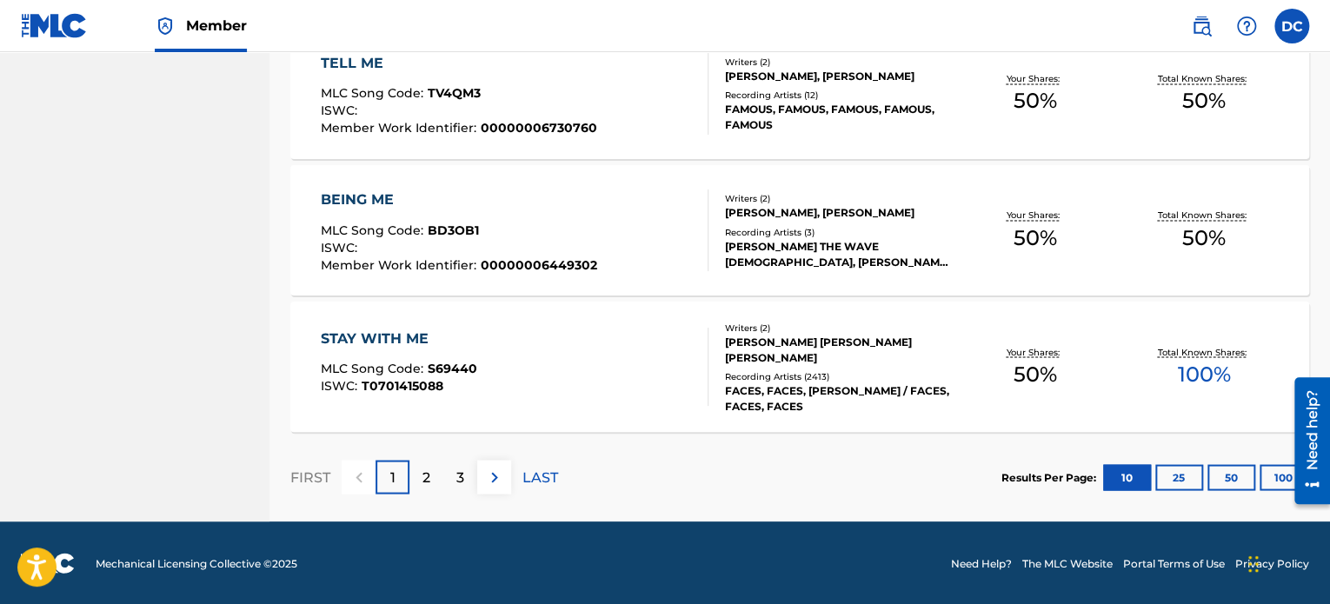
click at [425, 475] on p "2" at bounding box center [426, 477] width 8 height 21
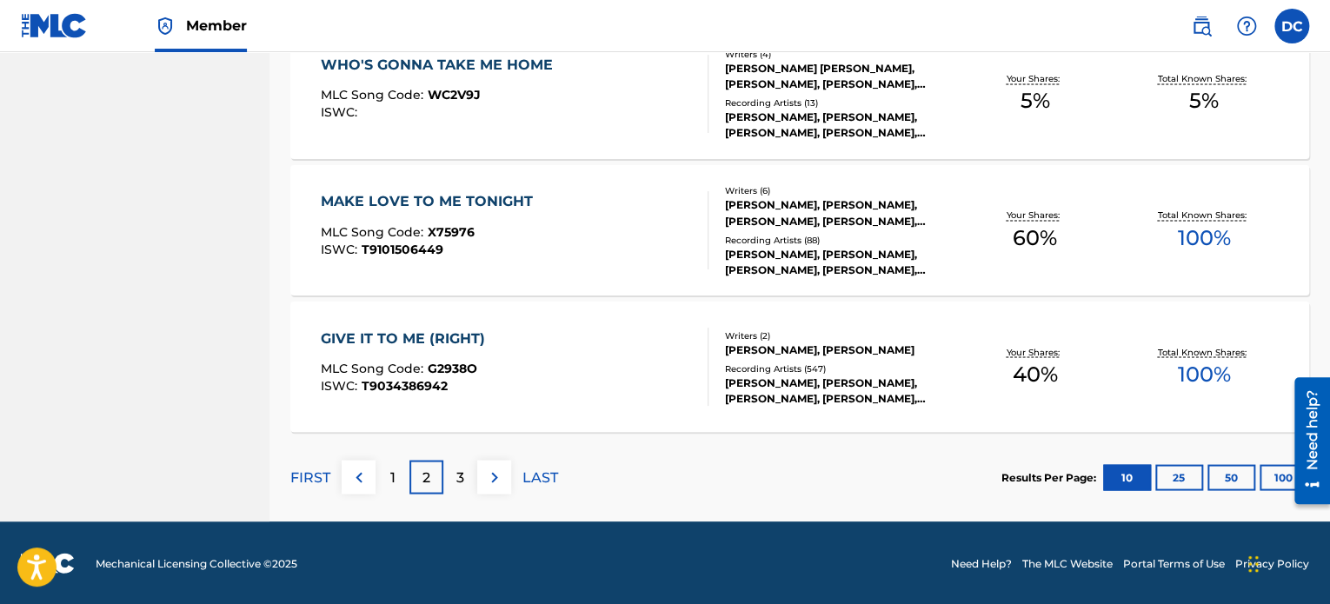
click at [465, 466] on div "3" at bounding box center [460, 477] width 34 height 34
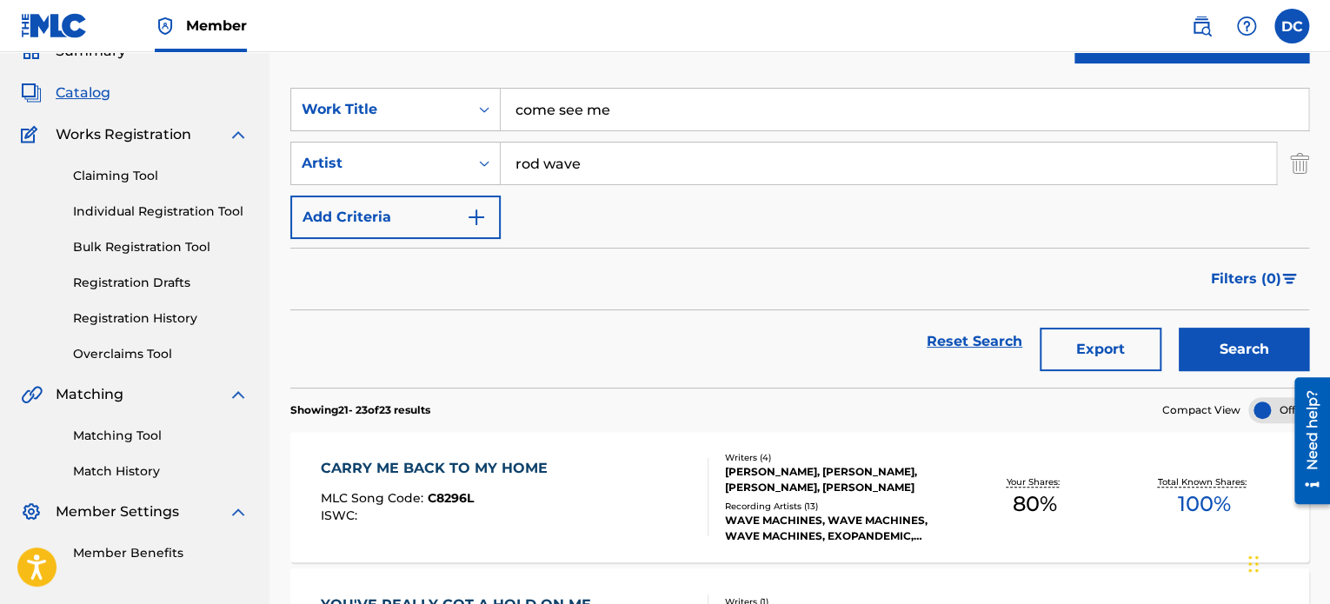
scroll to position [174, 0]
